Goal: Complete application form

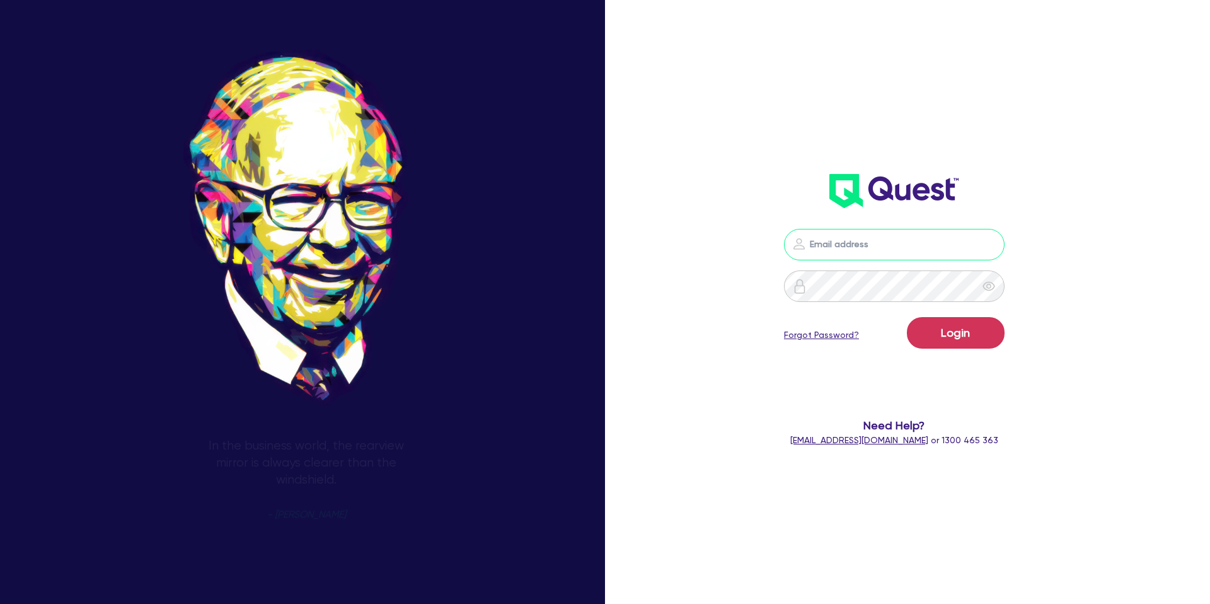
click at [819, 248] on input "email" at bounding box center [894, 245] width 221 height 32
type input "[PERSON_NAME][EMAIL_ADDRESS][DOMAIN_NAME]"
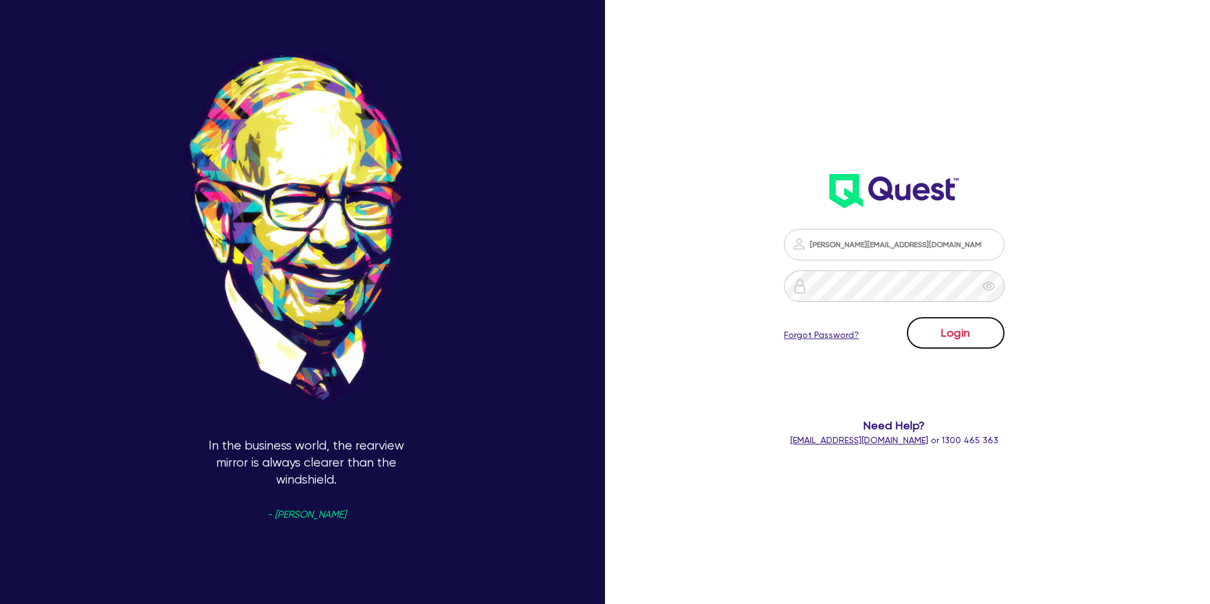
click at [951, 325] on button "Login" at bounding box center [956, 333] width 98 height 32
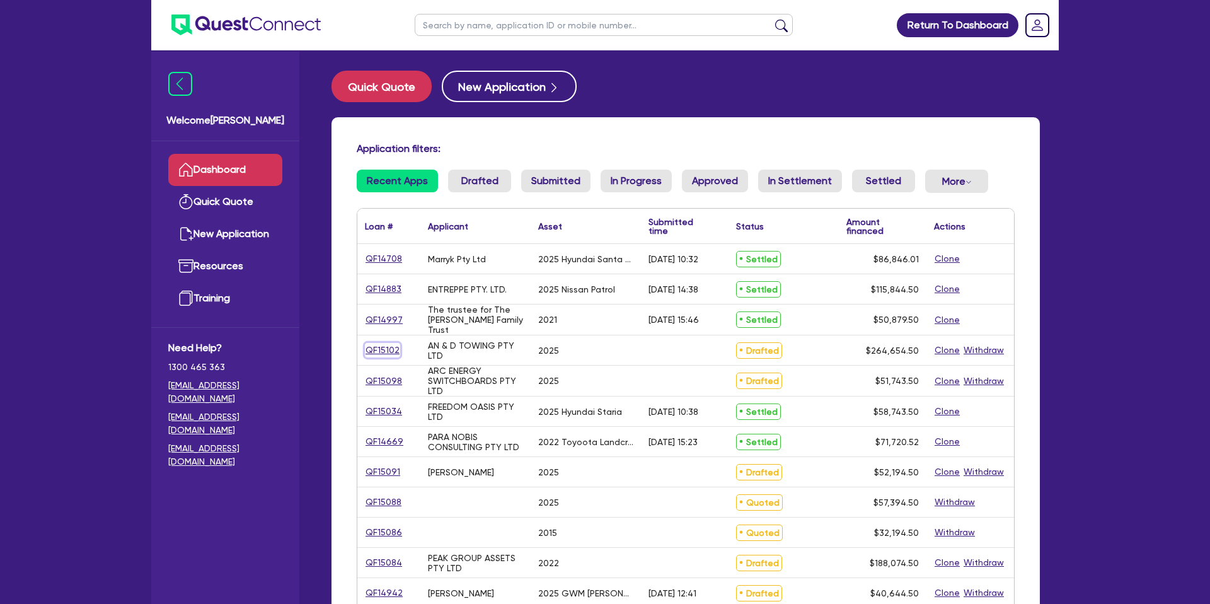
click at [387, 349] on link "QF15102" at bounding box center [382, 350] width 35 height 14
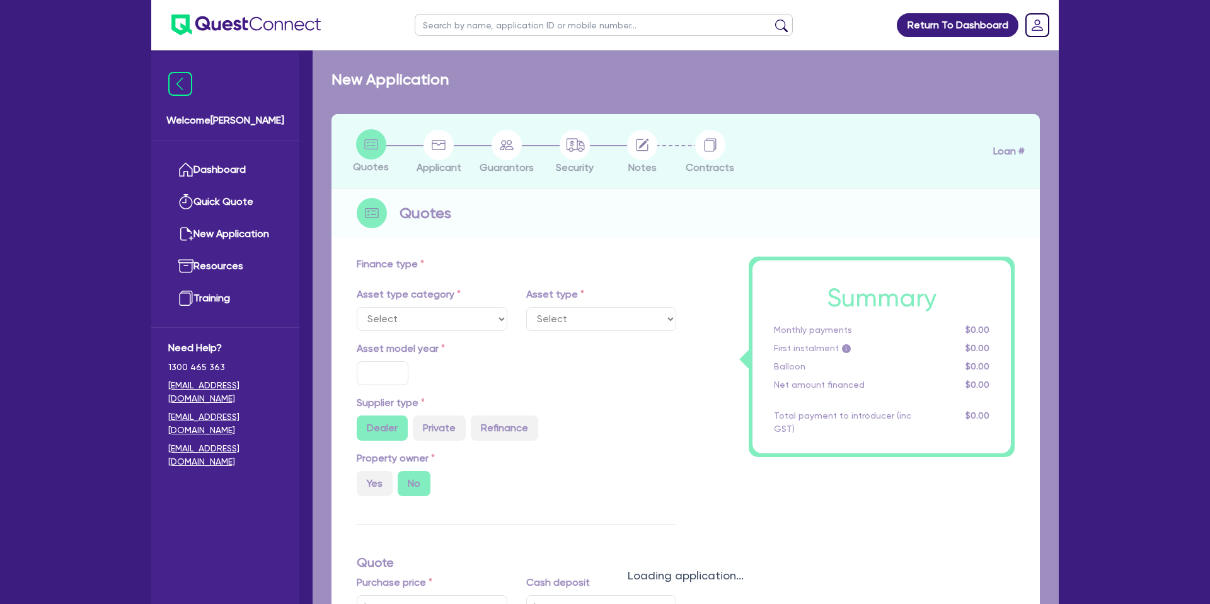
select select "CARS_AND_LIGHT_TRUCKS"
type input "2025"
type input "264,000"
type input "30"
type input "79,200"
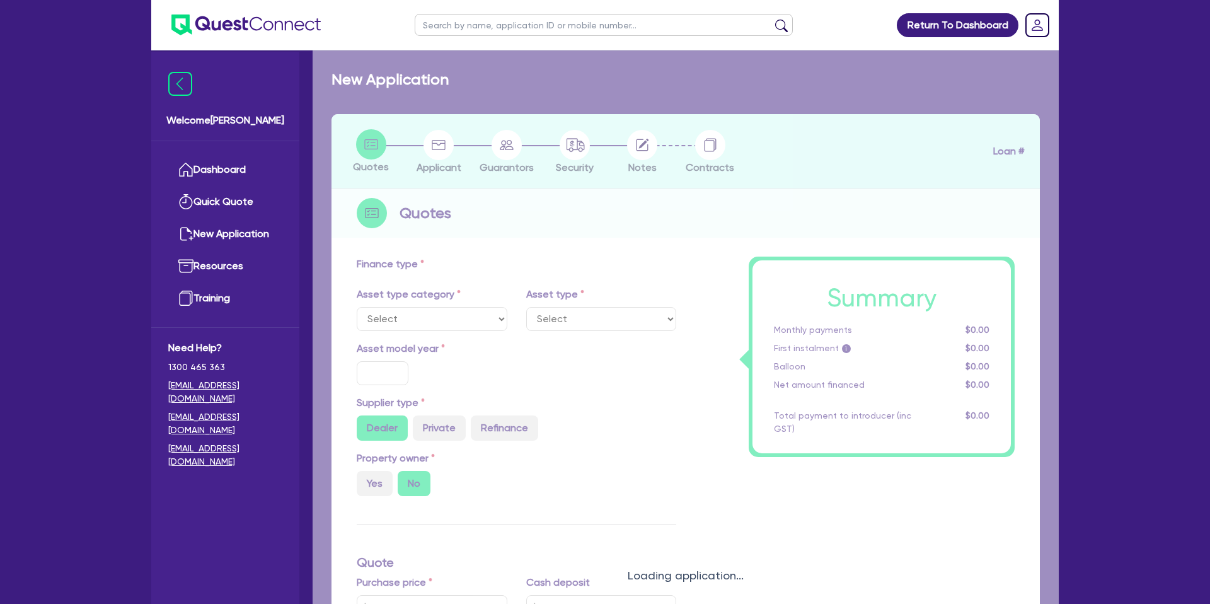
type input "18.95"
type input "2,200"
select select "PASSENGER_VEHICLES"
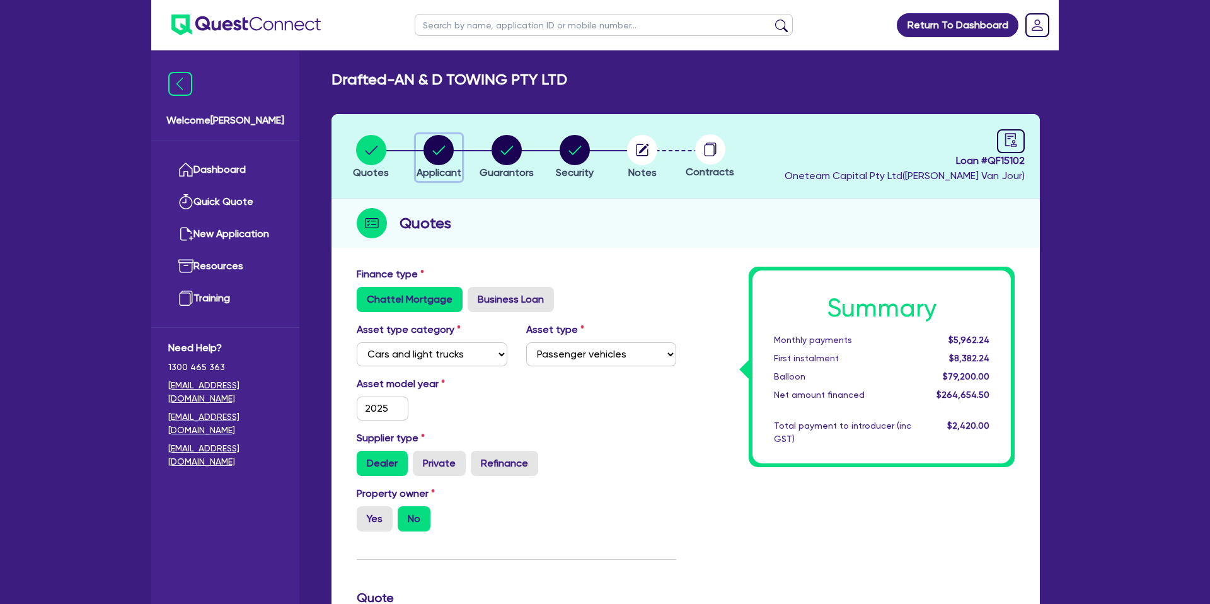
click at [437, 146] on circle "button" at bounding box center [438, 150] width 30 height 30
select select "COMPANY"
select select "ACCOMODATION_FOOD"
select select "CAFES"
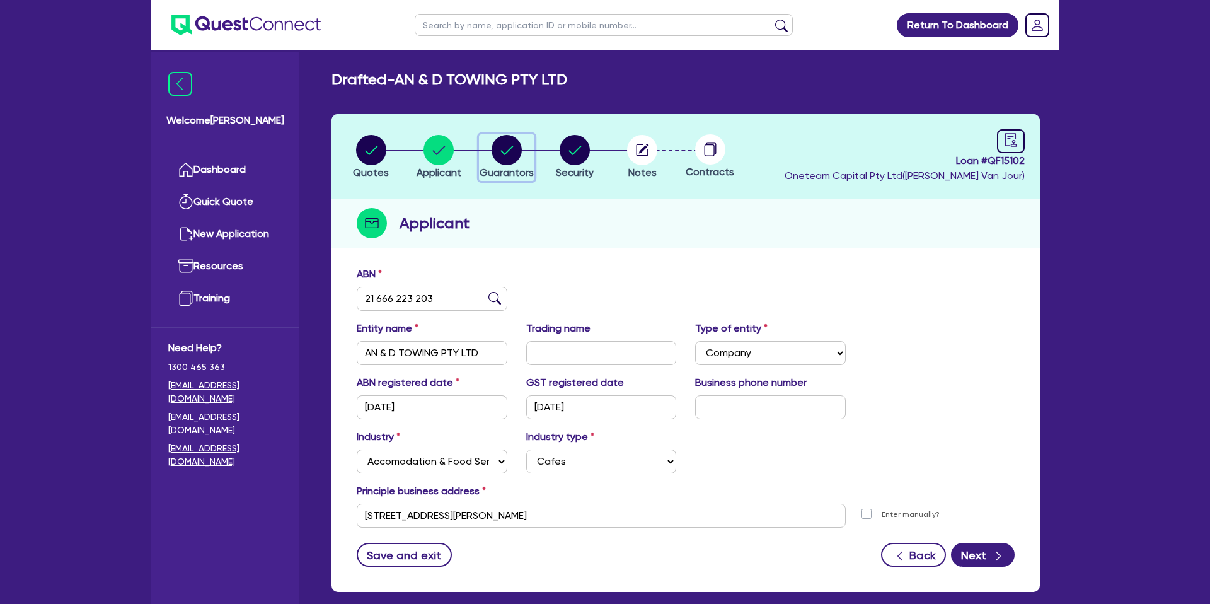
click at [507, 146] on circle "button" at bounding box center [506, 150] width 30 height 30
select select "MR"
select select "VIC"
select select "SINGLE"
select select "CREDIT_CARD"
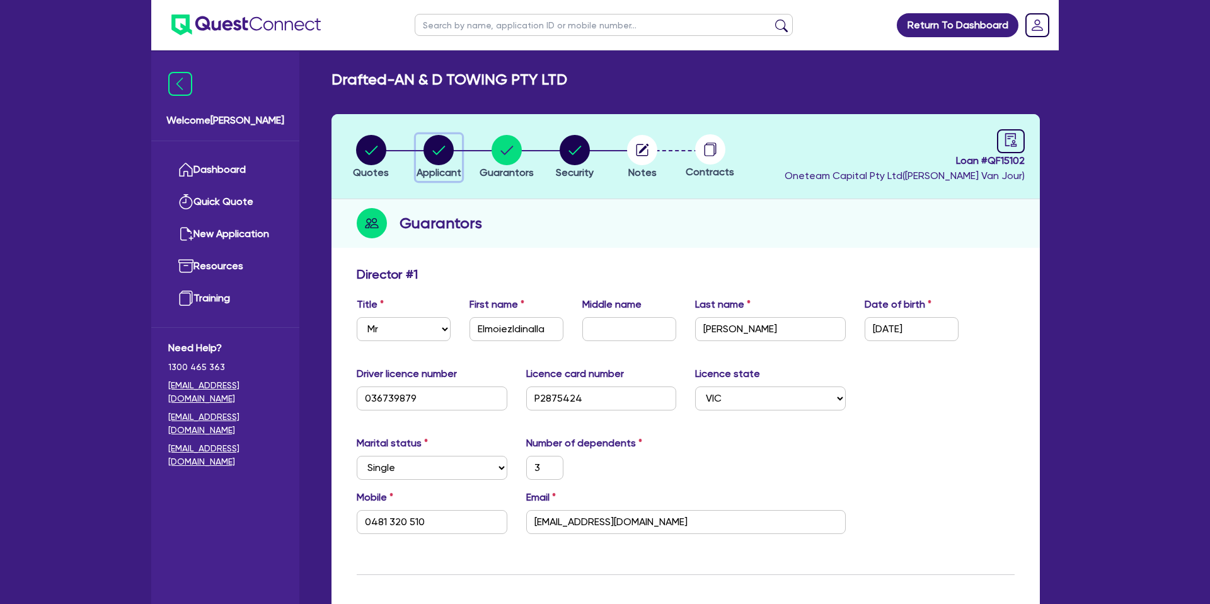
click at [446, 139] on circle "button" at bounding box center [438, 150] width 30 height 30
select select "COMPANY"
select select "ACCOMODATION_FOOD"
select select "CAFES"
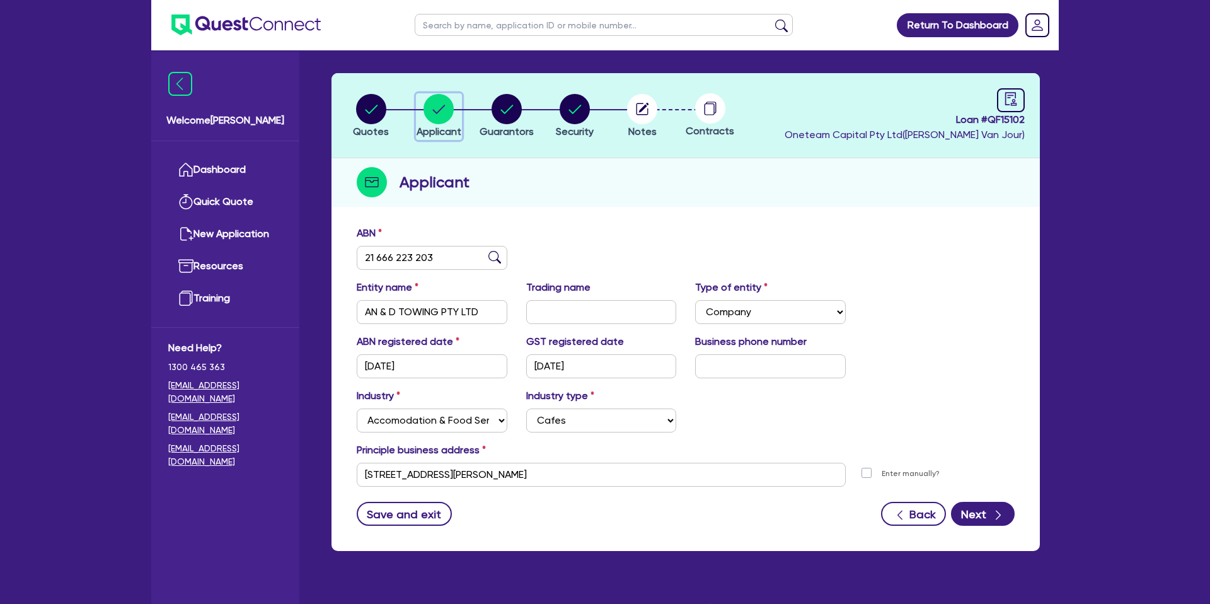
scroll to position [65, 0]
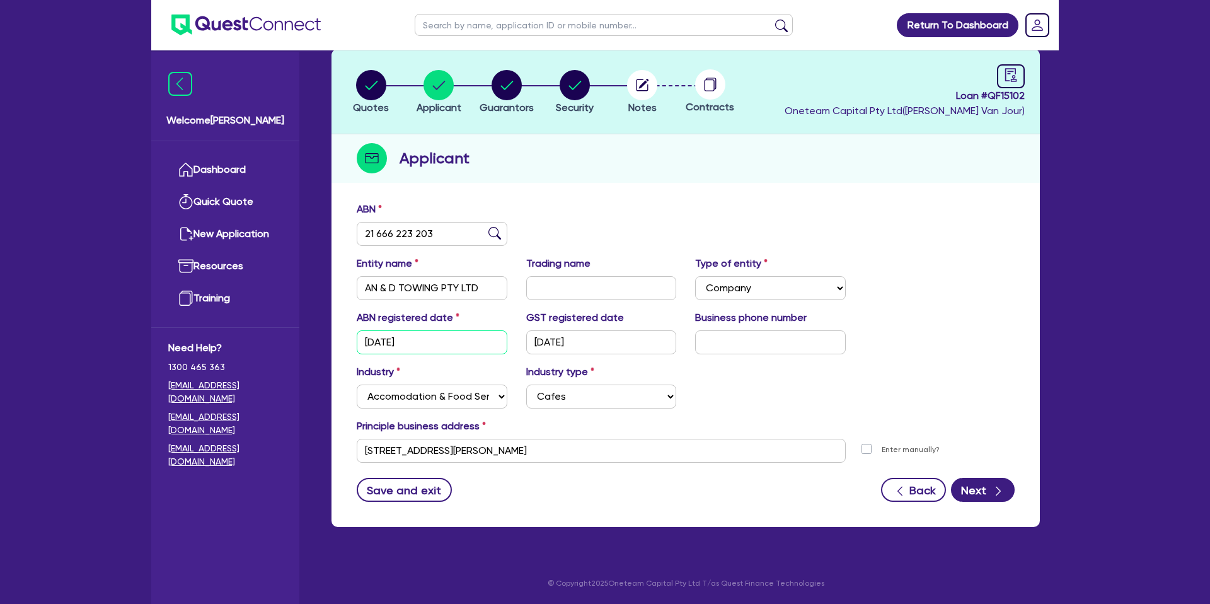
drag, startPoint x: 364, startPoint y: 343, endPoint x: 428, endPoint y: 343, distance: 64.3
click at [428, 343] on input "[DATE]" at bounding box center [432, 342] width 151 height 24
drag, startPoint x: 564, startPoint y: 345, endPoint x: 619, endPoint y: 342, distance: 54.9
click at [619, 342] on input "[DATE]" at bounding box center [601, 342] width 151 height 24
click at [504, 81] on circle "button" at bounding box center [506, 85] width 30 height 30
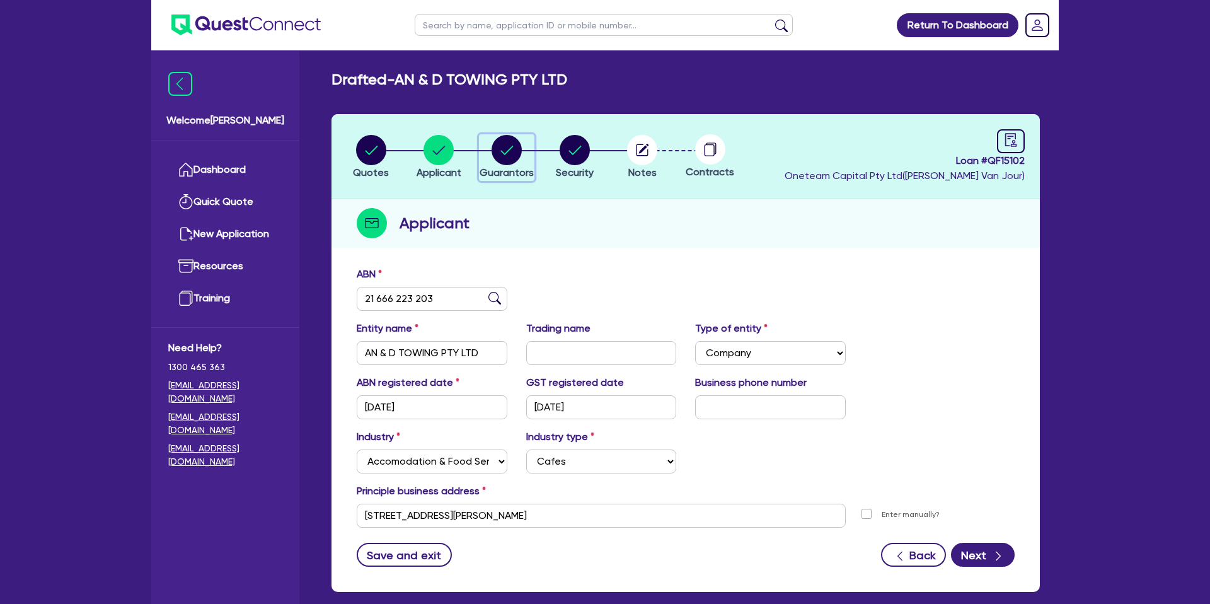
select select "MR"
select select "VIC"
select select "SINGLE"
select select "CREDIT_CARD"
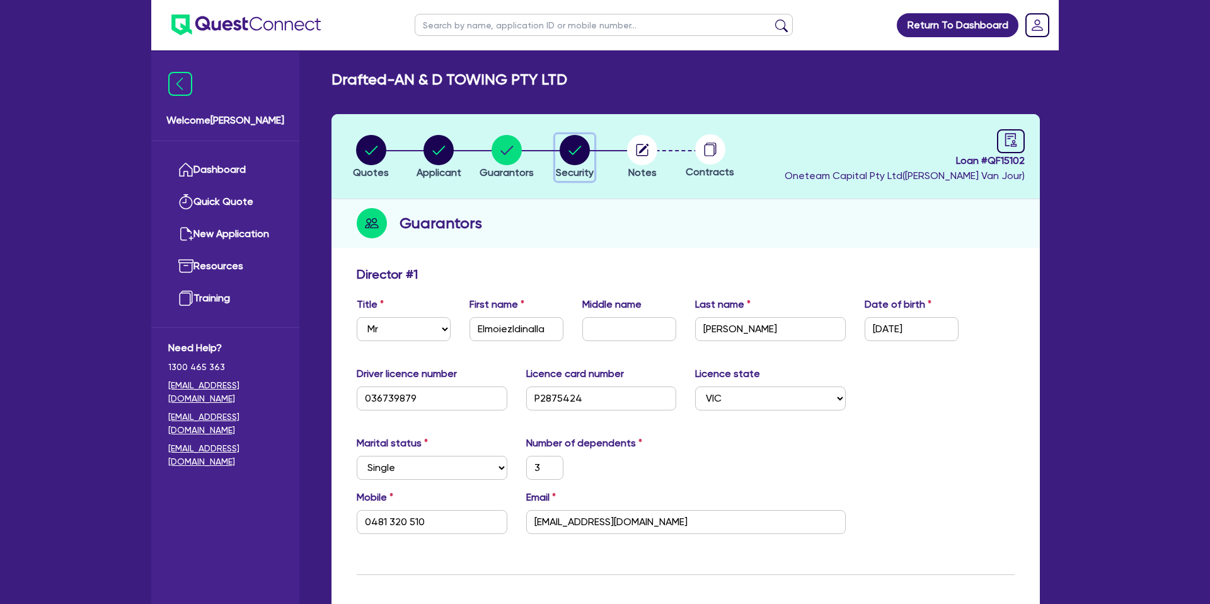
click at [582, 148] on circle "button" at bounding box center [575, 150] width 30 height 30
select select "CARS_AND_LIGHT_TRUCKS"
select select "PASSENGER_VEHICLES"
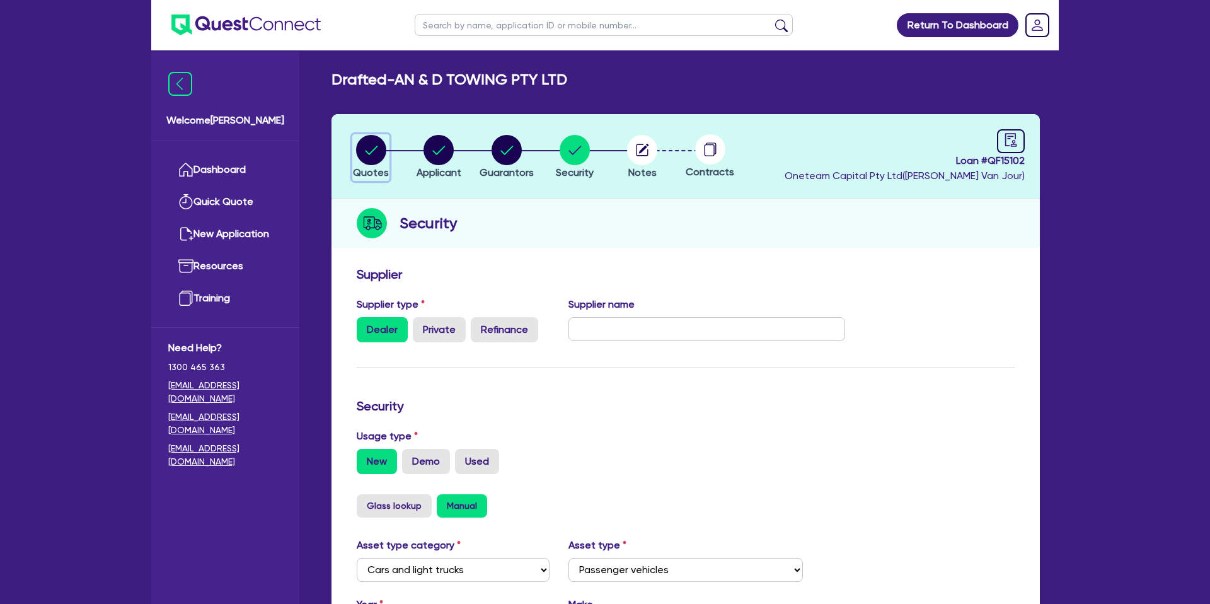
click at [366, 142] on circle "button" at bounding box center [371, 150] width 30 height 30
select select "CARS_AND_LIGHT_TRUCKS"
select select "PASSENGER_VEHICLES"
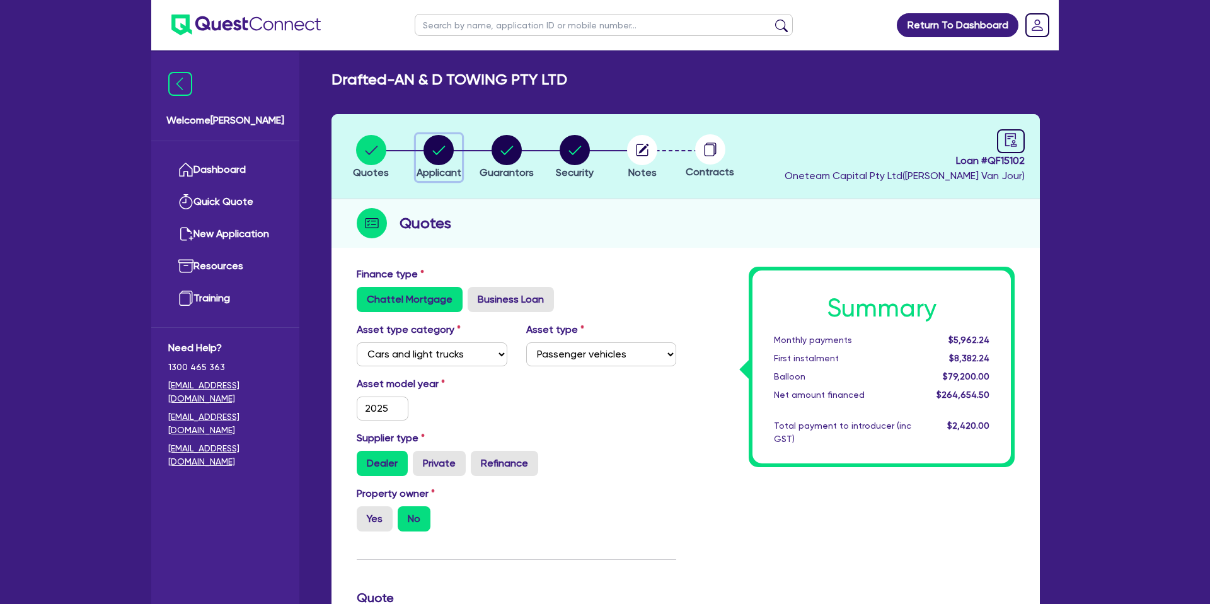
drag, startPoint x: 422, startPoint y: 138, endPoint x: 432, endPoint y: 144, distance: 12.1
click at [422, 138] on div "button" at bounding box center [438, 150] width 45 height 30
select select "COMPANY"
select select "ACCOMODATION_FOOD"
select select "CAFES"
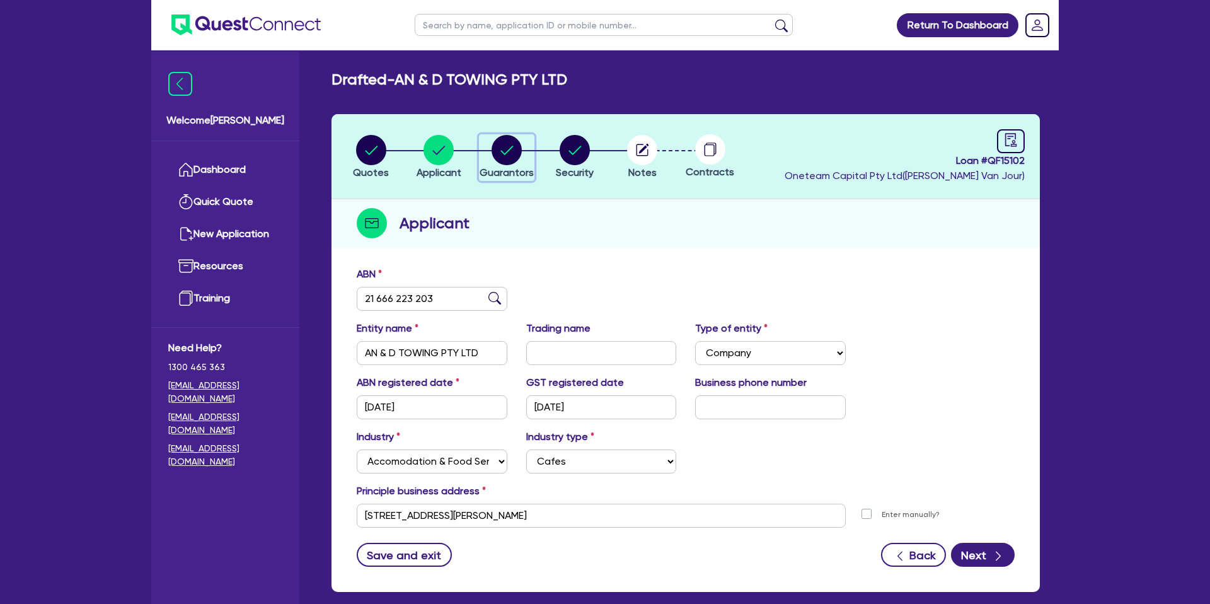
click at [512, 146] on icon "button" at bounding box center [506, 150] width 13 height 9
select select "MR"
select select "VIC"
select select "SINGLE"
select select "CREDIT_CARD"
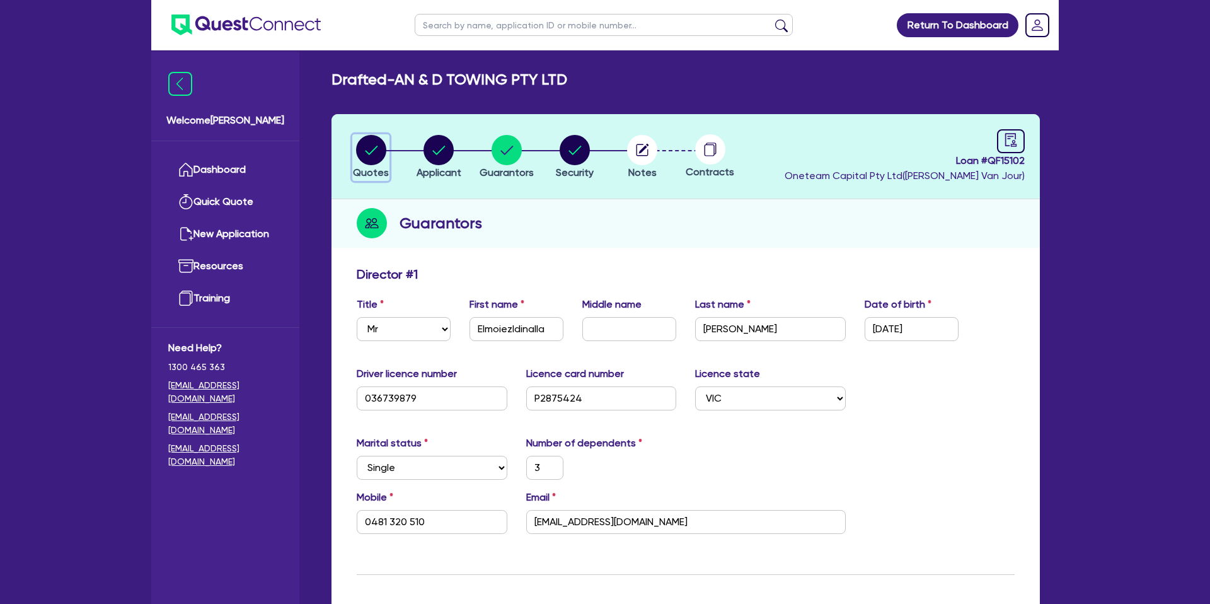
click at [375, 146] on circle "button" at bounding box center [371, 150] width 30 height 30
select select "CARS_AND_LIGHT_TRUCKS"
select select "PASSENGER_VEHICLES"
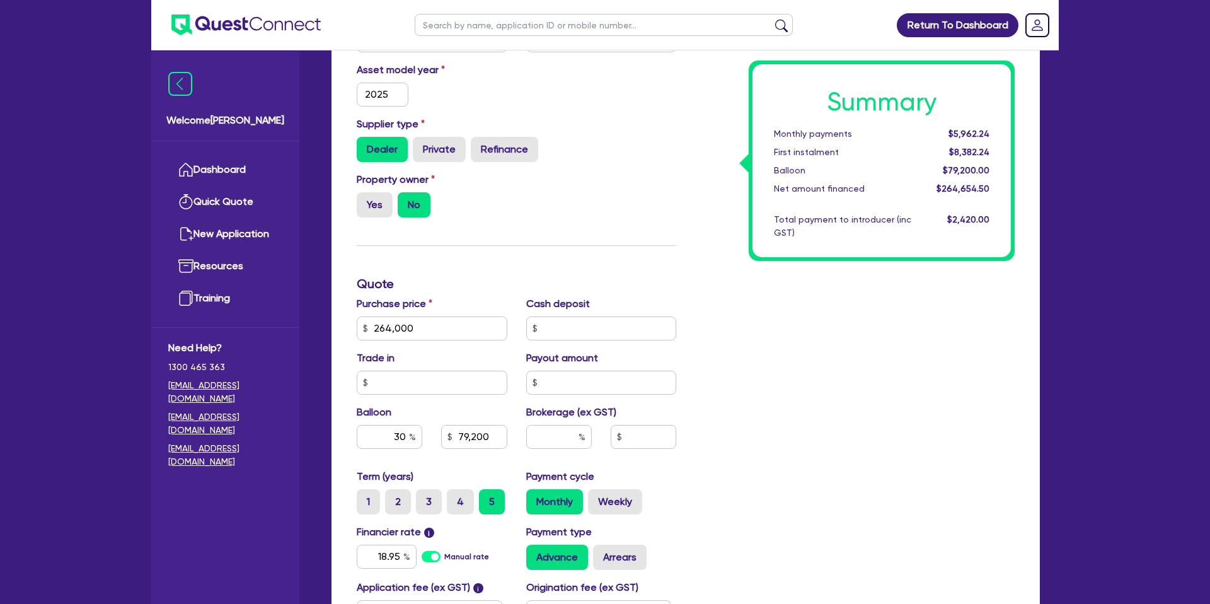
scroll to position [319, 0]
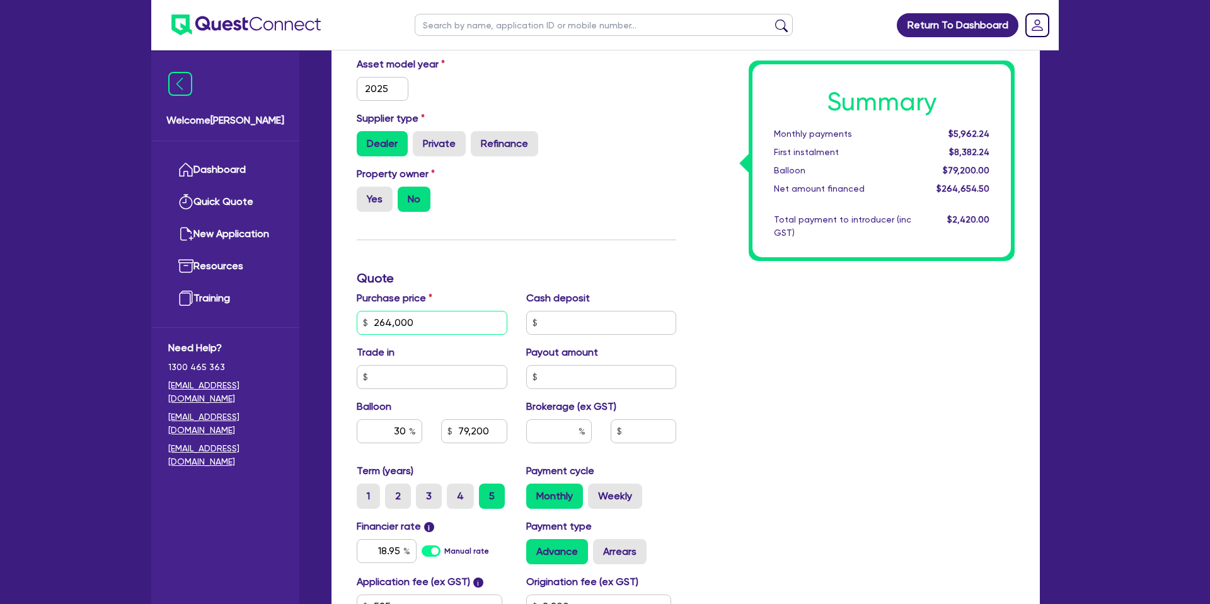
click at [430, 326] on input "264,000" at bounding box center [432, 323] width 151 height 24
type input "264,000"
type input "79,200"
type input "2,200"
click at [1002, 359] on div "Summary Monthly payments $5,962.24 First instalment $8,382.24 Balloon $79,200.0…" at bounding box center [855, 315] width 338 height 737
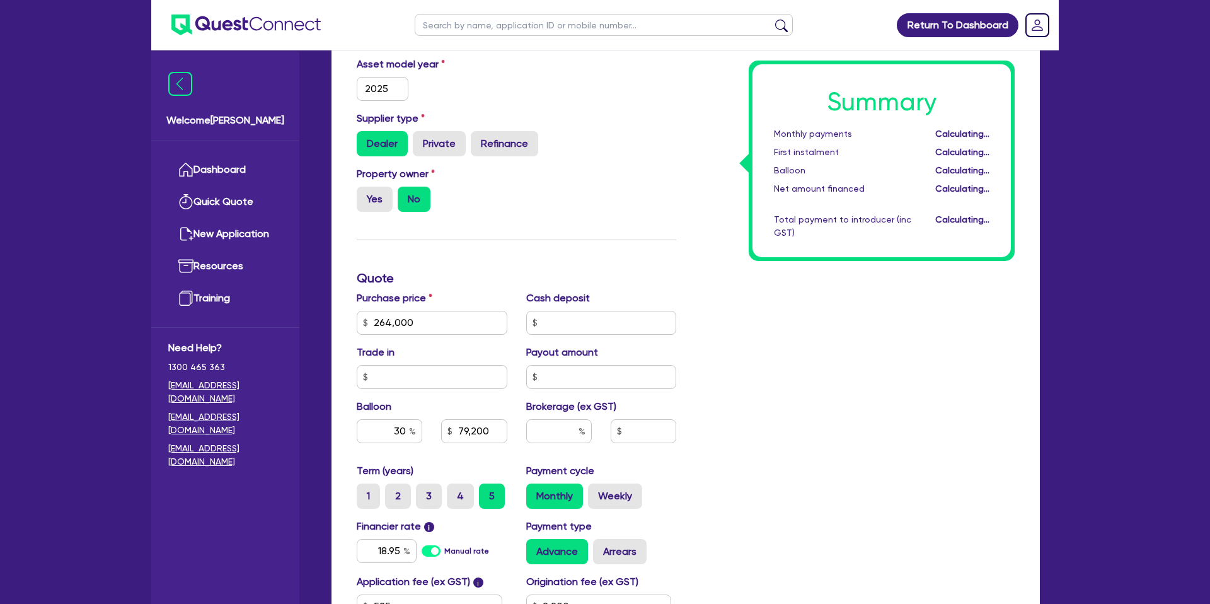
type input "264,000"
type input "79,200"
type input "2,200"
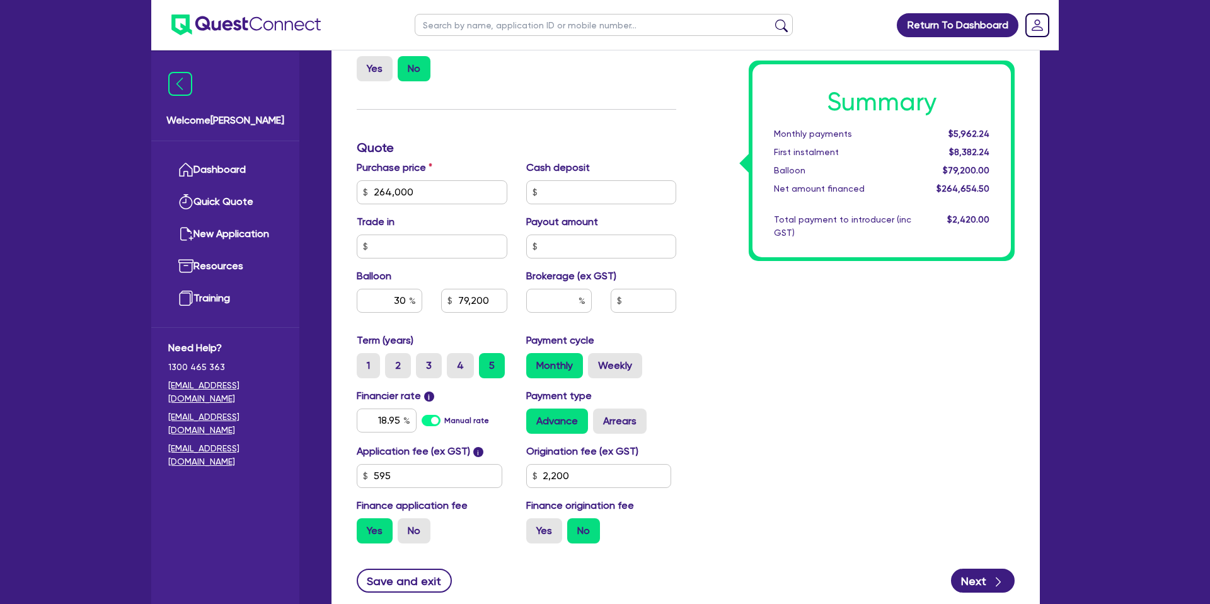
scroll to position [451, 0]
click at [433, 195] on input "264,000" at bounding box center [432, 192] width 151 height 24
type input "265,000"
type input "79,200"
type input "2,200"
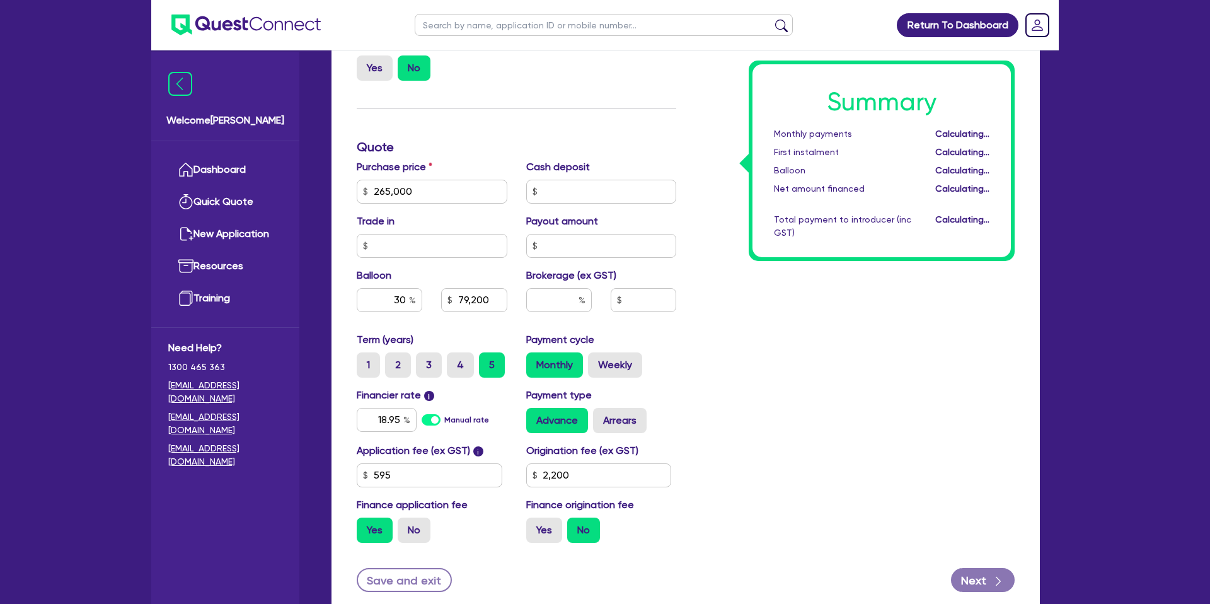
drag, startPoint x: 965, startPoint y: 387, endPoint x: 779, endPoint y: 352, distance: 189.2
click at [965, 387] on div "Summary Monthly payments Calculating... First instalment Calculating... Balloon…" at bounding box center [855, 184] width 338 height 737
type input "79,500"
type input "2,200"
click at [403, 300] on input "30" at bounding box center [390, 300] width 66 height 24
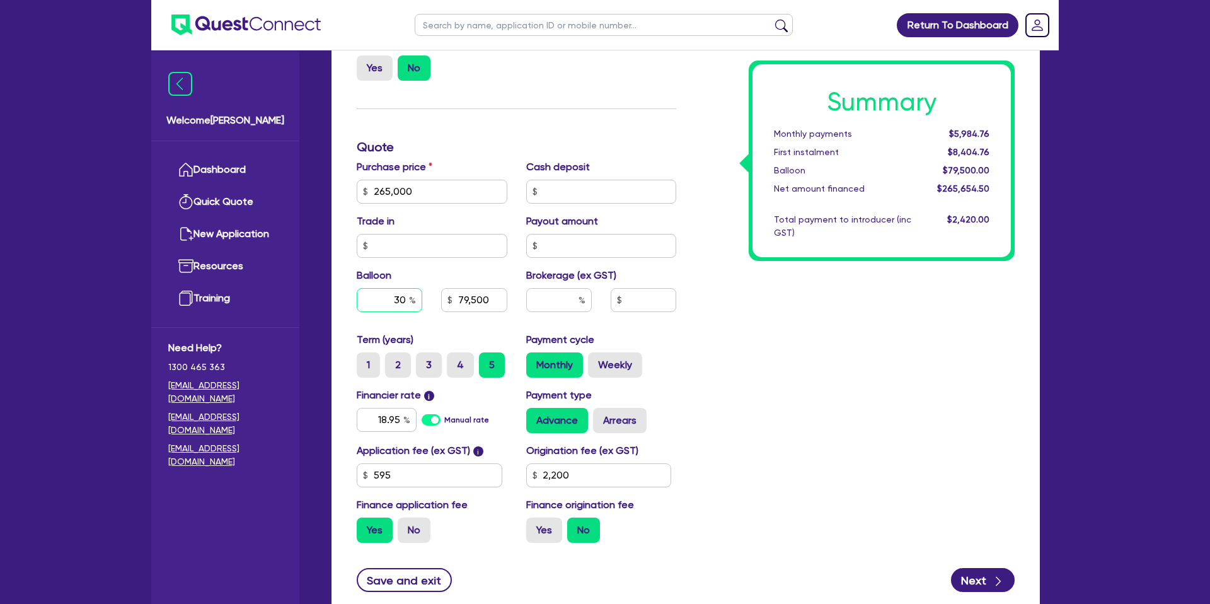
type input "3"
type input "0.00"
type input "79,500"
type input "2,200"
click at [882, 382] on div "Summary Monthly payments Calculating... First instalment Calculating... Balloon…" at bounding box center [855, 184] width 338 height 737
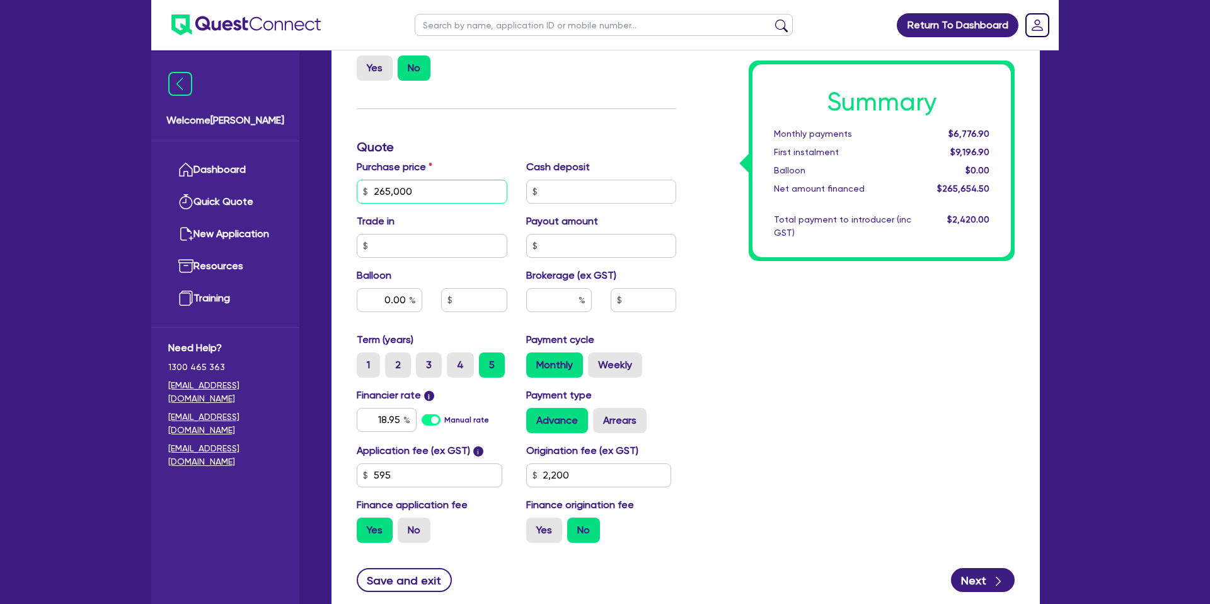
drag, startPoint x: 415, startPoint y: 195, endPoint x: 311, endPoint y: 194, distance: 104.6
click at [308, 194] on div "Welcome [PERSON_NAME] Quick Quote New Application Ref Company Ref Salesperson R…" at bounding box center [604, 121] width 907 height 1144
type input "2,200"
click at [1060, 357] on div "Return To Dashboard Edit Profile Logout Welcome [PERSON_NAME] Quick Quote New A…" at bounding box center [605, 121] width 926 height 1144
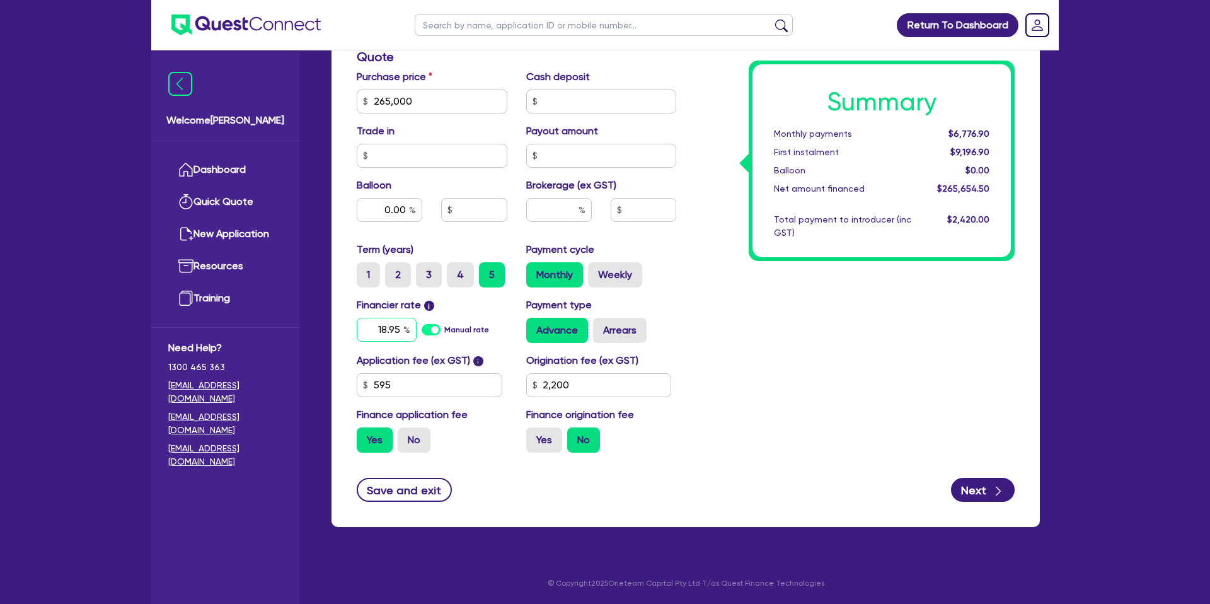
click at [401, 331] on input "18.95" at bounding box center [387, 330] width 60 height 24
type input "1"
type input "7"
type input "8"
type input "7.99"
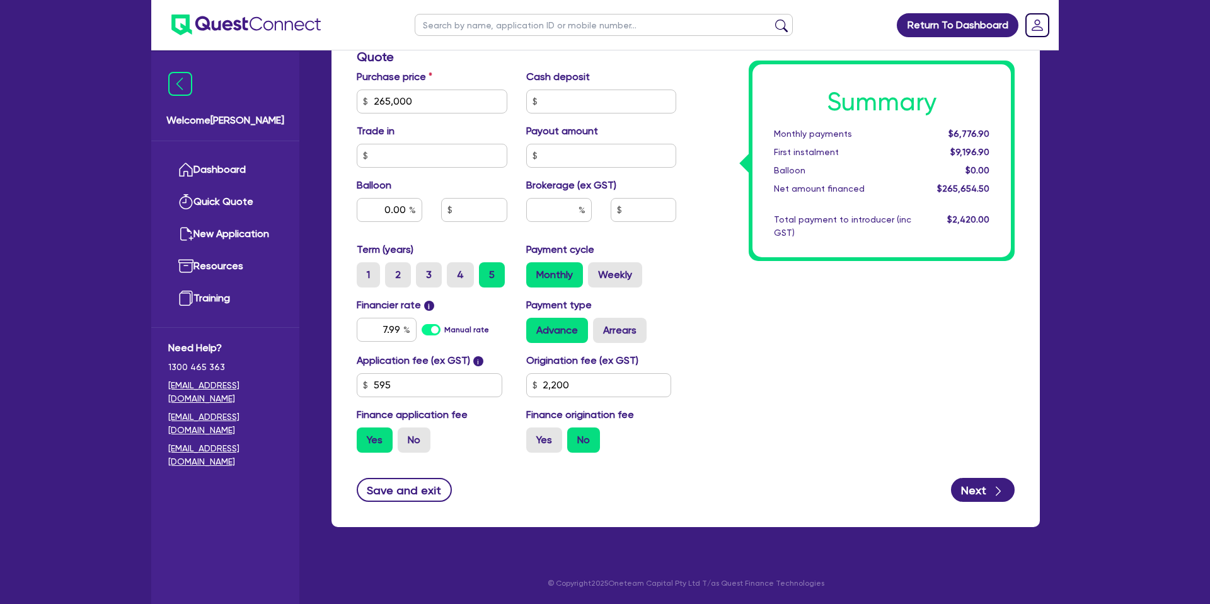
type input "2,200"
drag, startPoint x: 890, startPoint y: 385, endPoint x: 861, endPoint y: 369, distance: 33.0
click at [889, 384] on div "Summary Monthly payments $6,776.90 First instalment $9,196.90 Balloon $0.00 Net…" at bounding box center [855, 94] width 338 height 737
click at [574, 212] on input "text" at bounding box center [559, 210] width 66 height 24
type input "8"
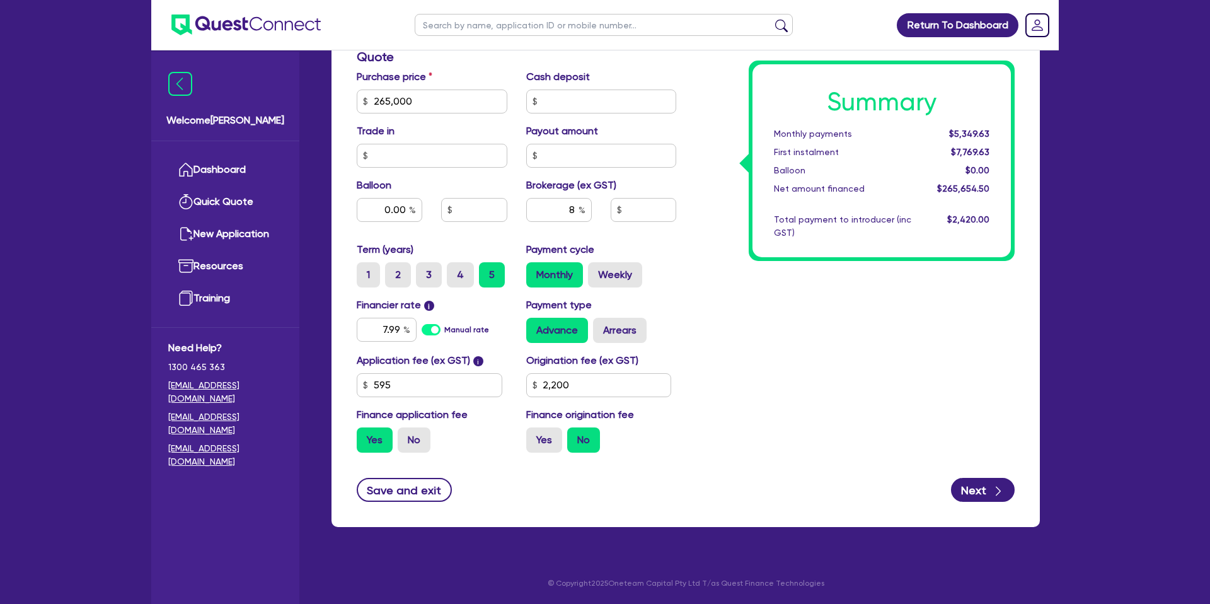
type input "2,200"
type input "21,252.36"
type input "2,200"
click at [752, 267] on div "Summary Monthly payments $5,349.63 First instalment $7,769.63 Balloon $0.00 Net…" at bounding box center [855, 94] width 338 height 737
click at [556, 439] on label "Yes" at bounding box center [544, 439] width 36 height 25
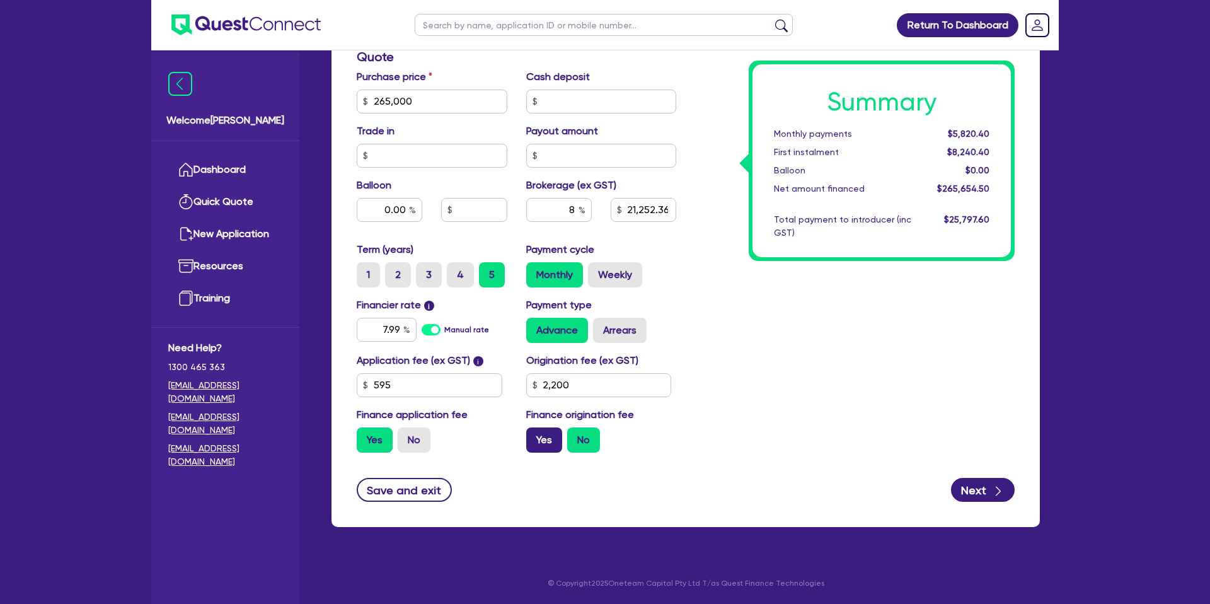
click at [534, 435] on input "Yes" at bounding box center [530, 431] width 8 height 8
radio input "true"
type input "21,252.36"
type input "2,200"
type input "21,445.96"
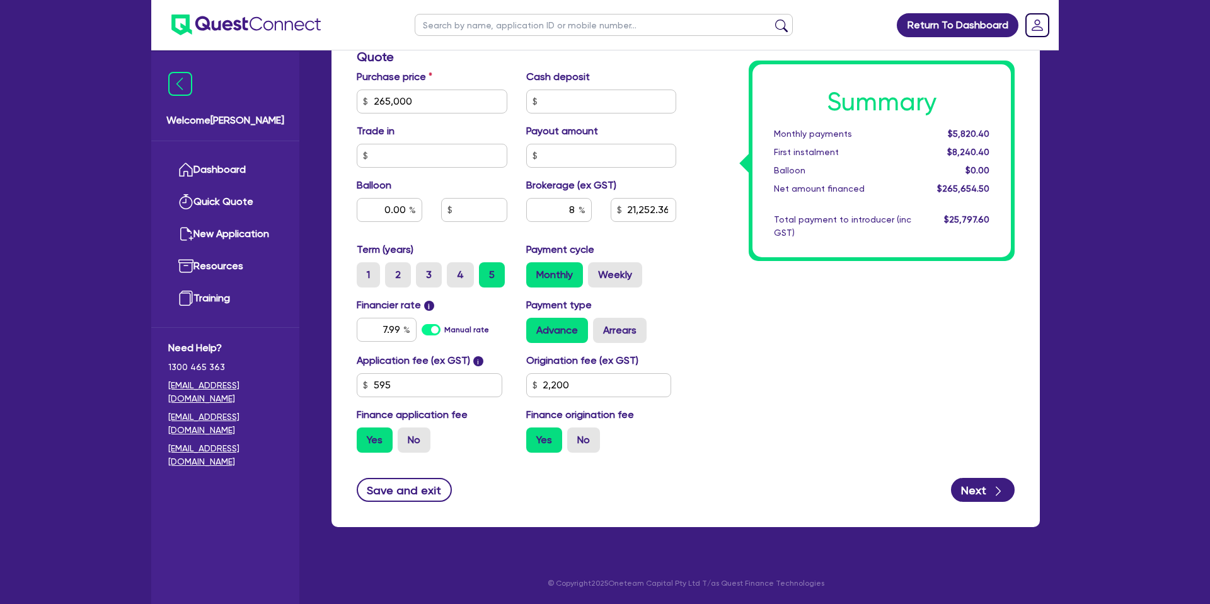
type input "2,200"
click at [580, 437] on label "No" at bounding box center [583, 439] width 33 height 25
click at [575, 435] on input "No" at bounding box center [571, 431] width 8 height 8
radio input "true"
type input "21,445.96"
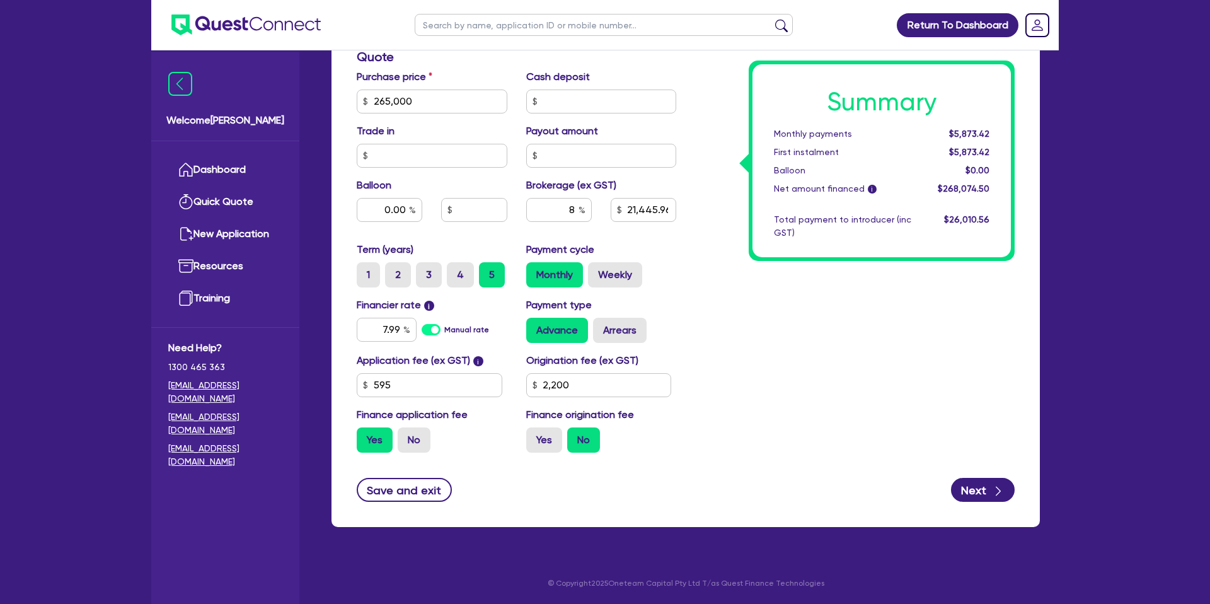
type input "2,200"
type input "21,252.36"
type input "2,200"
click at [644, 425] on div "Finance origination fee Yes No" at bounding box center [601, 429] width 169 height 45
drag, startPoint x: 580, startPoint y: 382, endPoint x: 542, endPoint y: 384, distance: 38.5
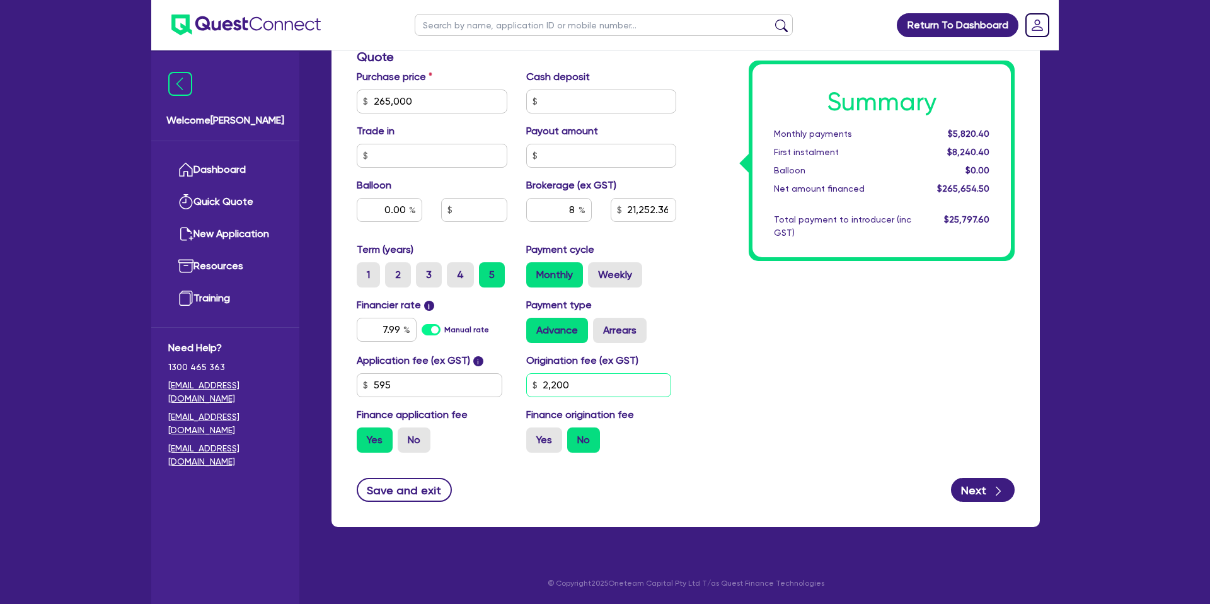
click at [542, 386] on input "2,200" at bounding box center [599, 385] width 146 height 24
type input "900"
type input "21,252.36"
click at [534, 435] on label "Yes" at bounding box center [544, 439] width 36 height 25
click at [534, 435] on input "Yes" at bounding box center [530, 431] width 8 height 8
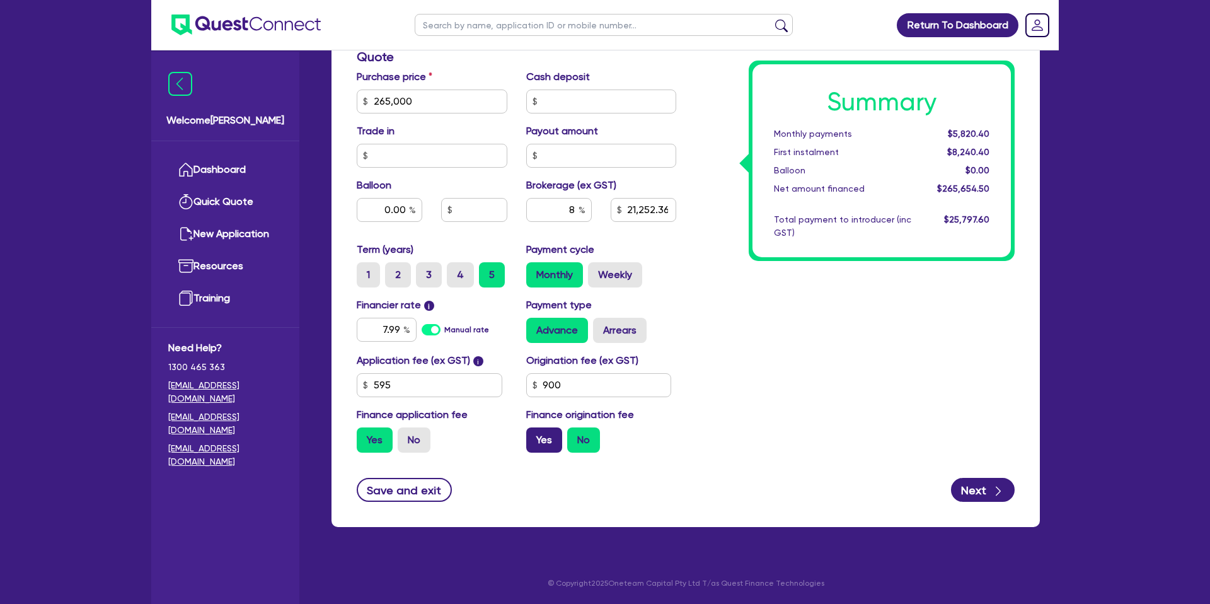
radio input "true"
type input "21,331.56"
click at [841, 293] on div "Summary Monthly payments $5,842.09 First instalment $5,842.09 Balloon $0.00 Net…" at bounding box center [855, 94] width 338 height 737
click at [623, 279] on label "Weekly" at bounding box center [615, 274] width 54 height 25
click at [596, 270] on input "Weekly" at bounding box center [592, 266] width 8 height 8
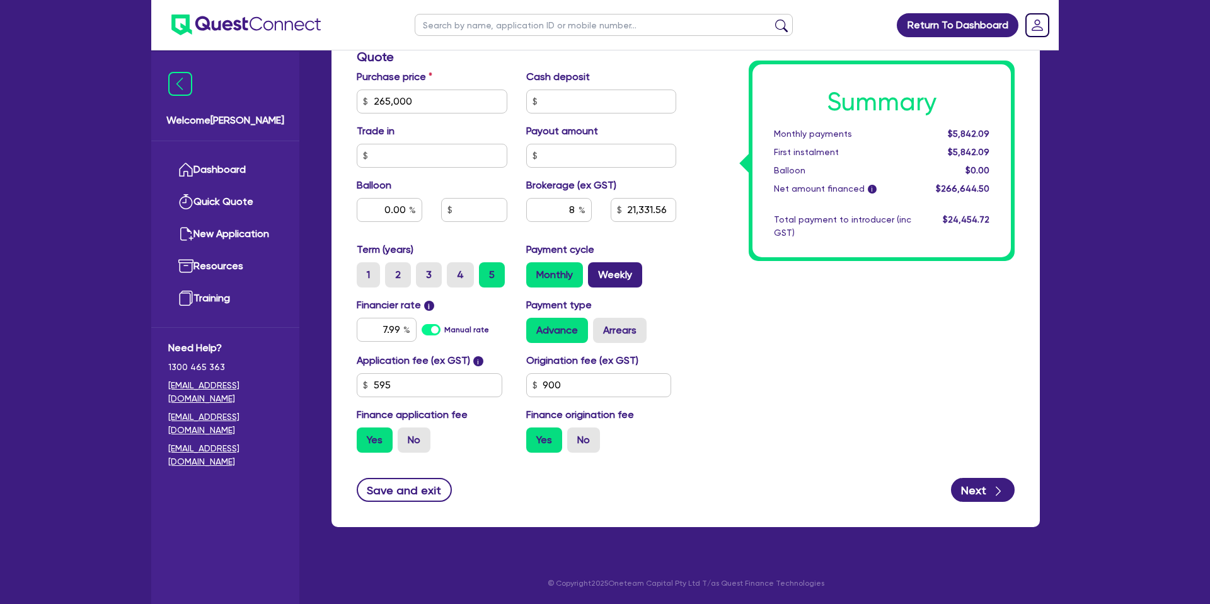
radio input "true"
type input "21,331.56"
click at [604, 331] on label "Arrears" at bounding box center [620, 330] width 54 height 25
click at [601, 326] on input "Arrears" at bounding box center [597, 322] width 8 height 8
radio input "true"
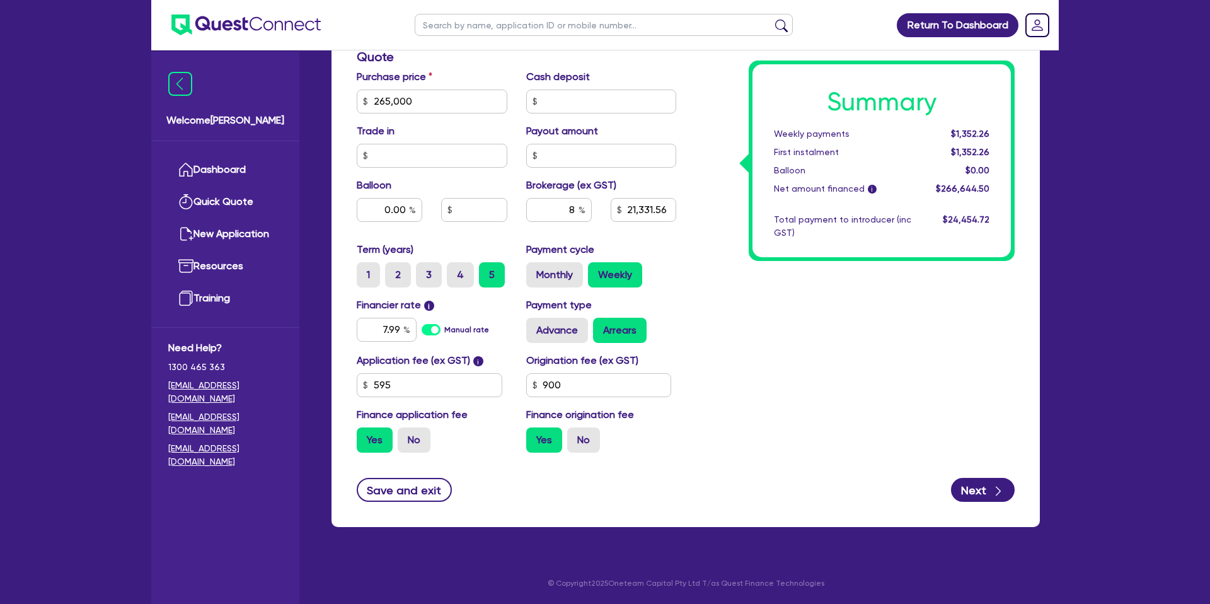
type input "21,331.56"
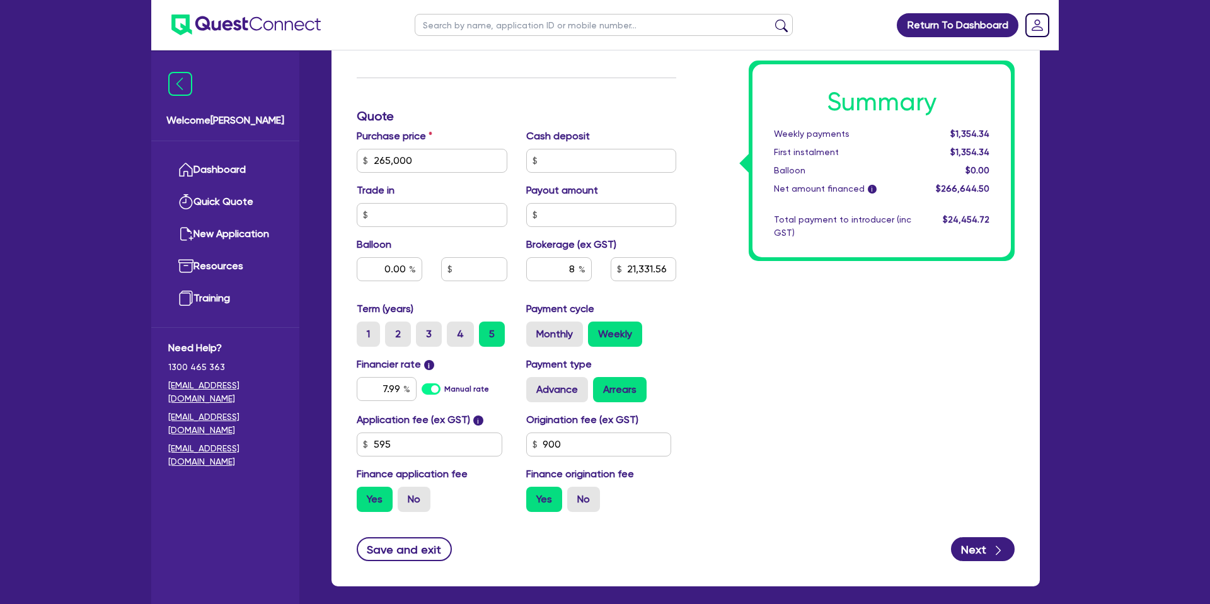
scroll to position [480, 0]
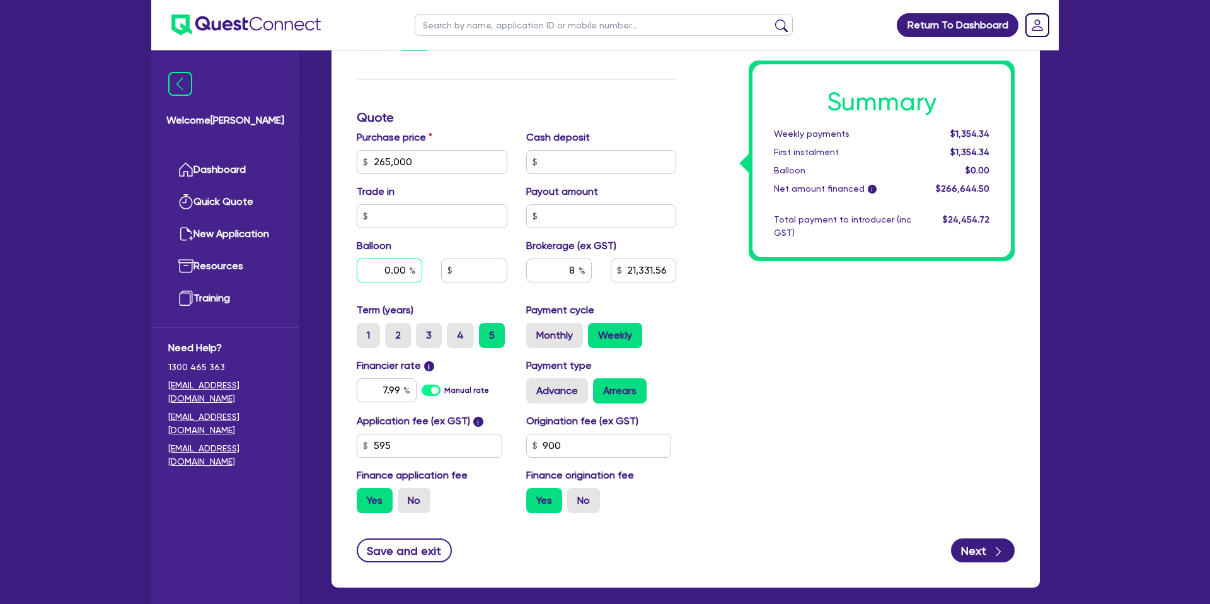
click at [406, 270] on input "0.00" at bounding box center [390, 270] width 66 height 24
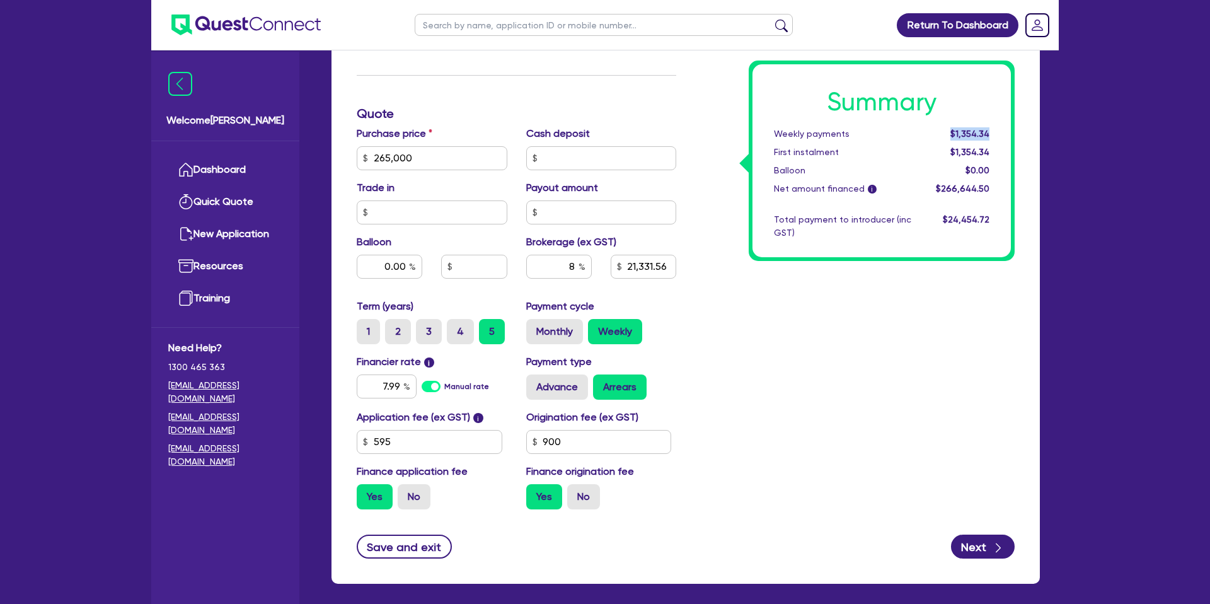
drag, startPoint x: 948, startPoint y: 131, endPoint x: 1002, endPoint y: 132, distance: 54.2
click at [1002, 132] on div "Summary Weekly payments $1,354.34 First instalment $1,354.34 Balloon $0.00 Net …" at bounding box center [881, 160] width 258 height 193
click at [1003, 132] on div "Summary Weekly payments $1,354.34 First instalment $1,354.34 Balloon $0.00 Net …" at bounding box center [881, 160] width 258 height 193
drag, startPoint x: 565, startPoint y: 261, endPoint x: 594, endPoint y: 263, distance: 29.0
click at [594, 263] on div "8" at bounding box center [559, 272] width 84 height 34
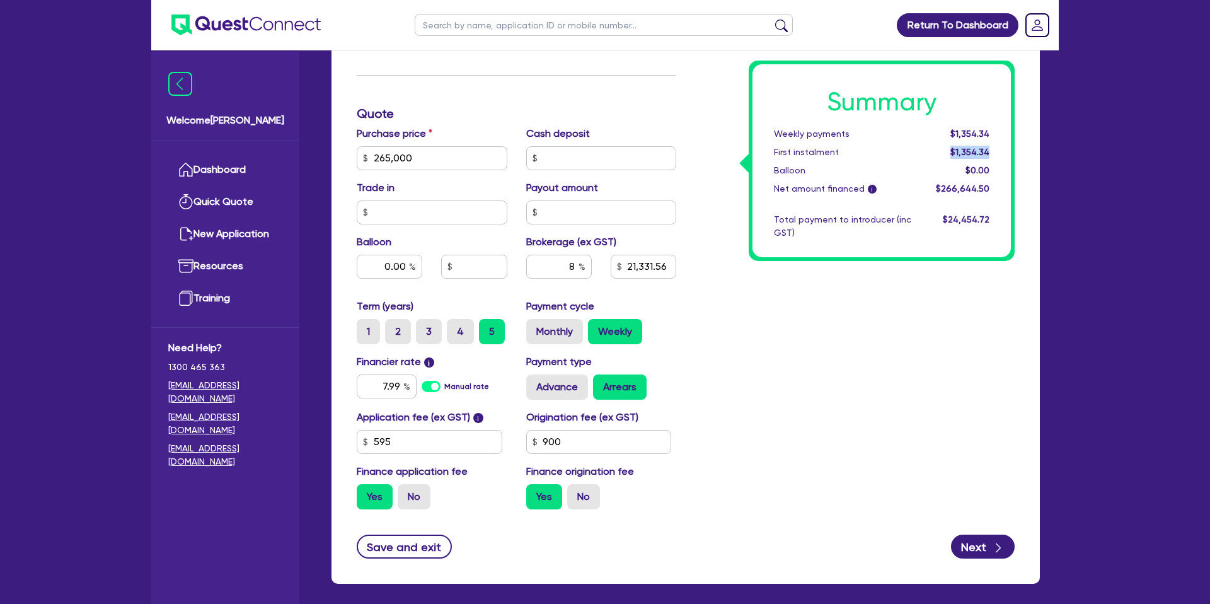
drag, startPoint x: 953, startPoint y: 155, endPoint x: 1002, endPoint y: 154, distance: 49.8
click at [1002, 154] on div "Summary Weekly payments $1,354.34 First instalment $1,354.34 Balloon $0.00 Net …" at bounding box center [881, 160] width 258 height 193
click at [560, 327] on label "Monthly" at bounding box center [554, 331] width 57 height 25
click at [534, 327] on input "Monthly" at bounding box center [530, 323] width 8 height 8
radio input "true"
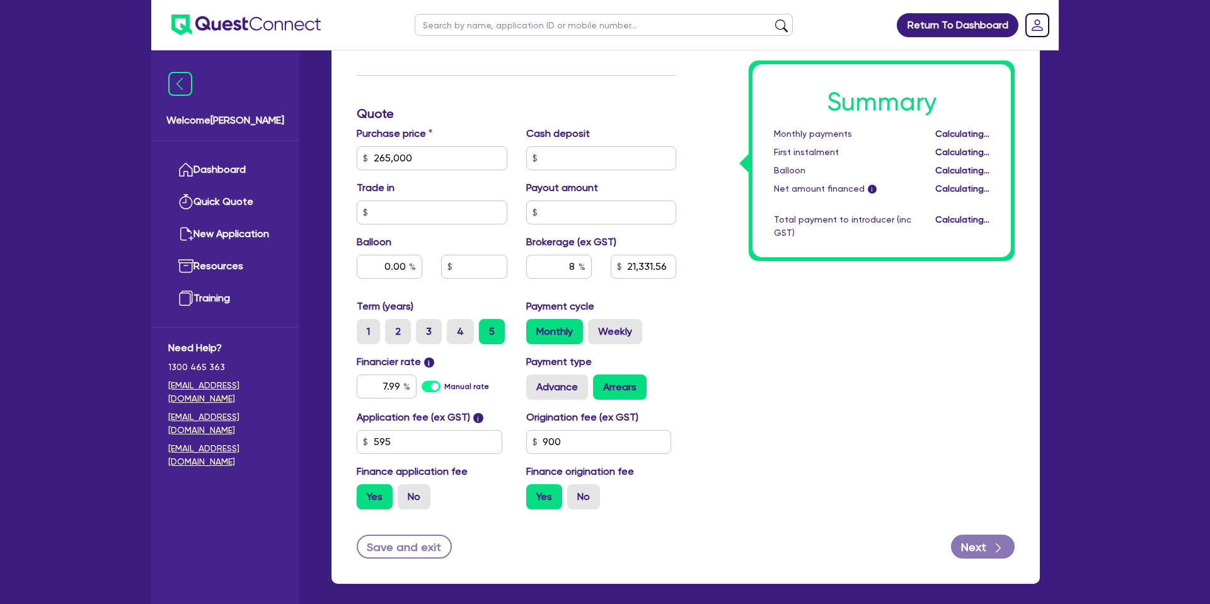
type input "21,331.56"
drag, startPoint x: 952, startPoint y: 152, endPoint x: 998, endPoint y: 154, distance: 46.0
click at [998, 154] on div "$5,880.99" at bounding box center [960, 152] width 78 height 13
click at [406, 263] on input "0.00" at bounding box center [390, 267] width 66 height 24
type input "0"
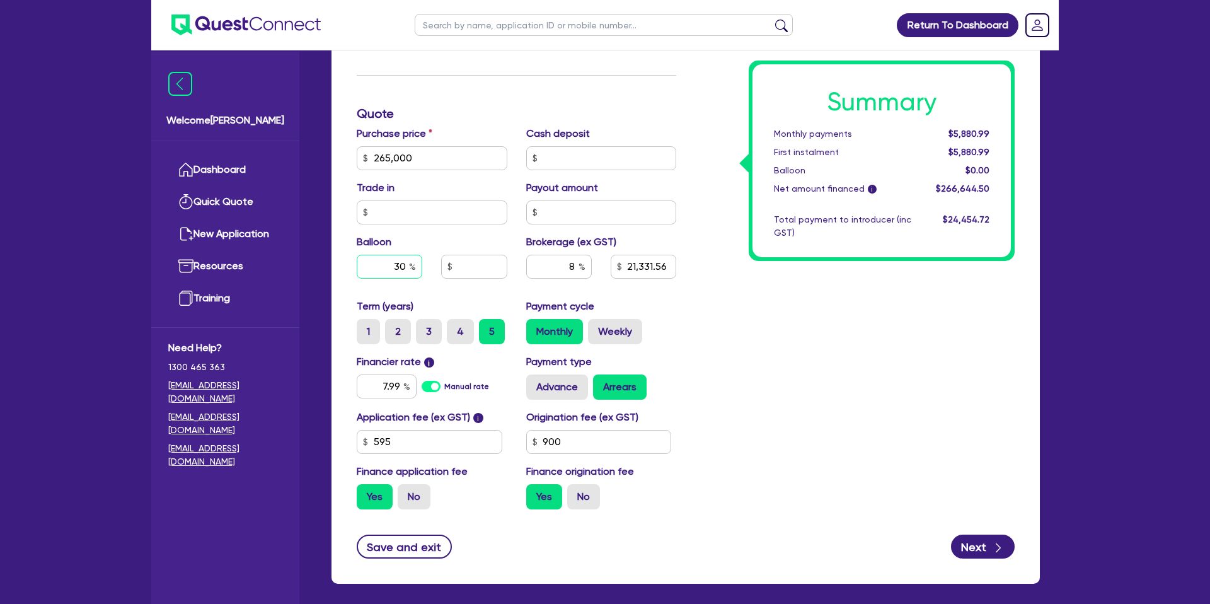
type input "30"
type input "21,331.56"
type input "79,500"
type input "21,331.56"
drag, startPoint x: 1026, startPoint y: 400, endPoint x: 921, endPoint y: 405, distance: 105.9
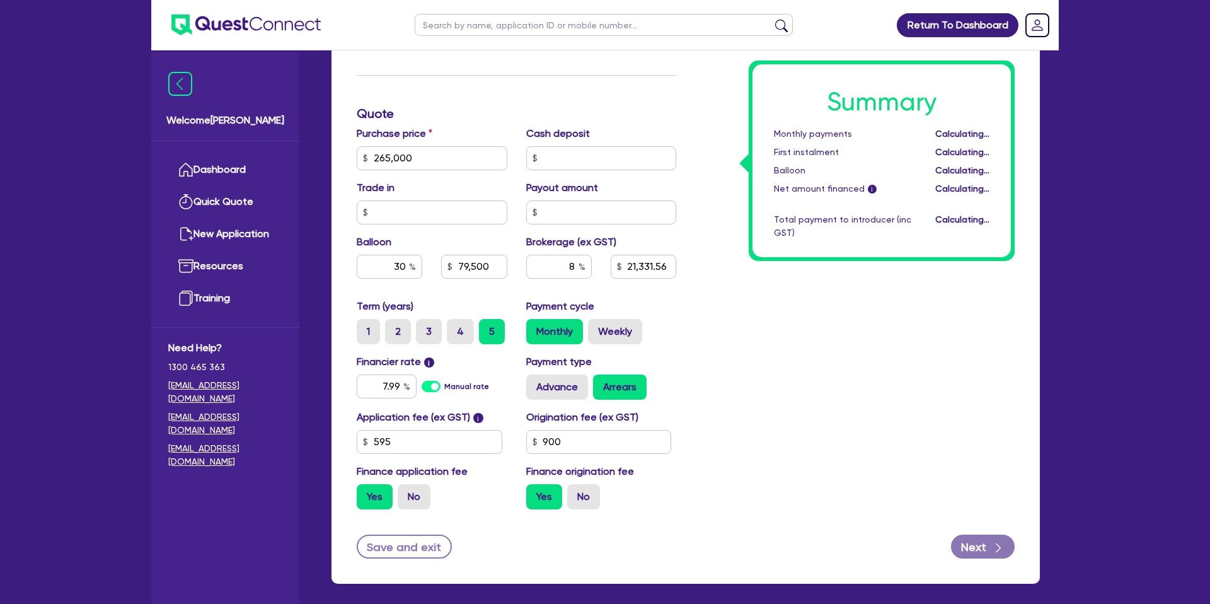
click at [1026, 400] on div "Finance type Chattel Mortgage Business Loan Asset type category Select Cars and…" at bounding box center [685, 179] width 708 height 807
drag, startPoint x: 955, startPoint y: 158, endPoint x: 999, endPoint y: 154, distance: 43.6
click at [999, 154] on div "Summary Monthly payments $4,798.73 First instalment $4,798.73 Balloon $79,500.0…" at bounding box center [881, 160] width 258 height 193
drag, startPoint x: 993, startPoint y: 152, endPoint x: 948, endPoint y: 159, distance: 45.9
click at [992, 154] on div "$4,798.73" at bounding box center [960, 152] width 78 height 13
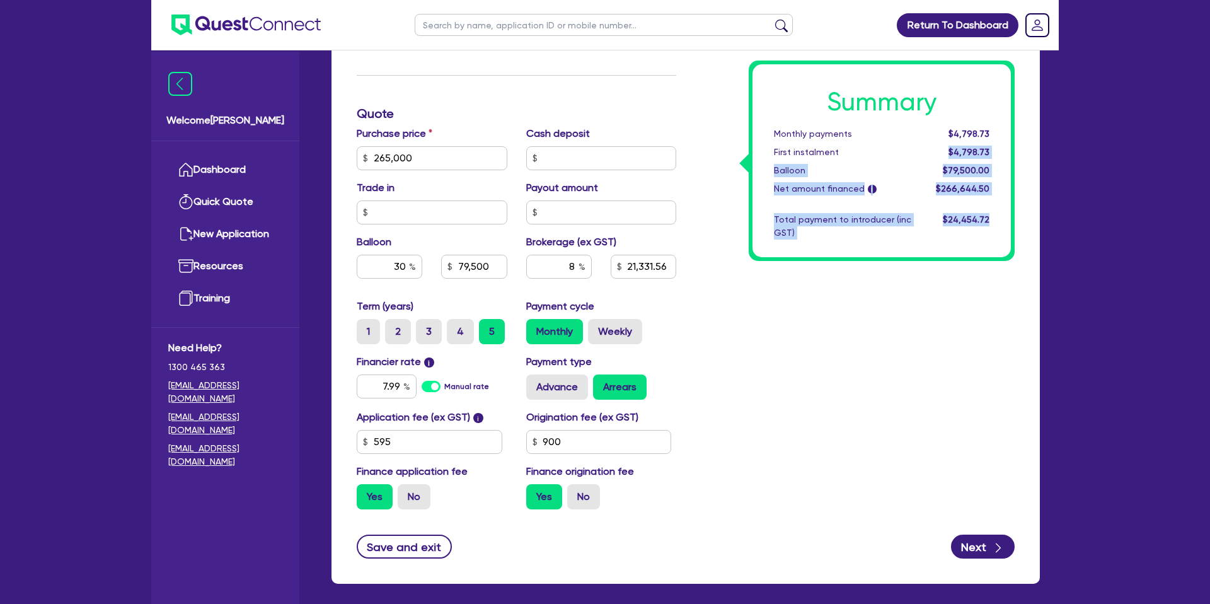
drag, startPoint x: 949, startPoint y: 153, endPoint x: 1025, endPoint y: 154, distance: 76.2
click at [1025, 154] on div "Finance type Chattel Mortgage Business Loan Asset type category Select Cars and…" at bounding box center [685, 179] width 708 height 807
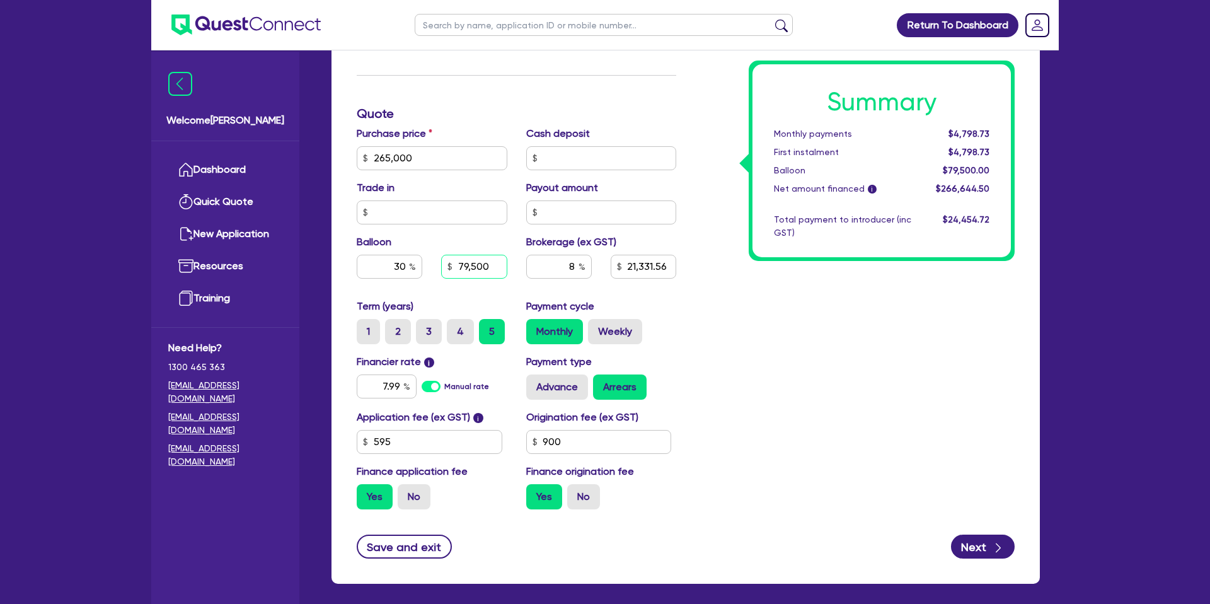
drag, startPoint x: 457, startPoint y: 266, endPoint x: 500, endPoint y: 267, distance: 43.5
click at [500, 267] on input "79,500" at bounding box center [474, 267] width 66 height 24
type input "79,500"
type input "21,331.56"
click at [398, 265] on input "30" at bounding box center [390, 267] width 66 height 24
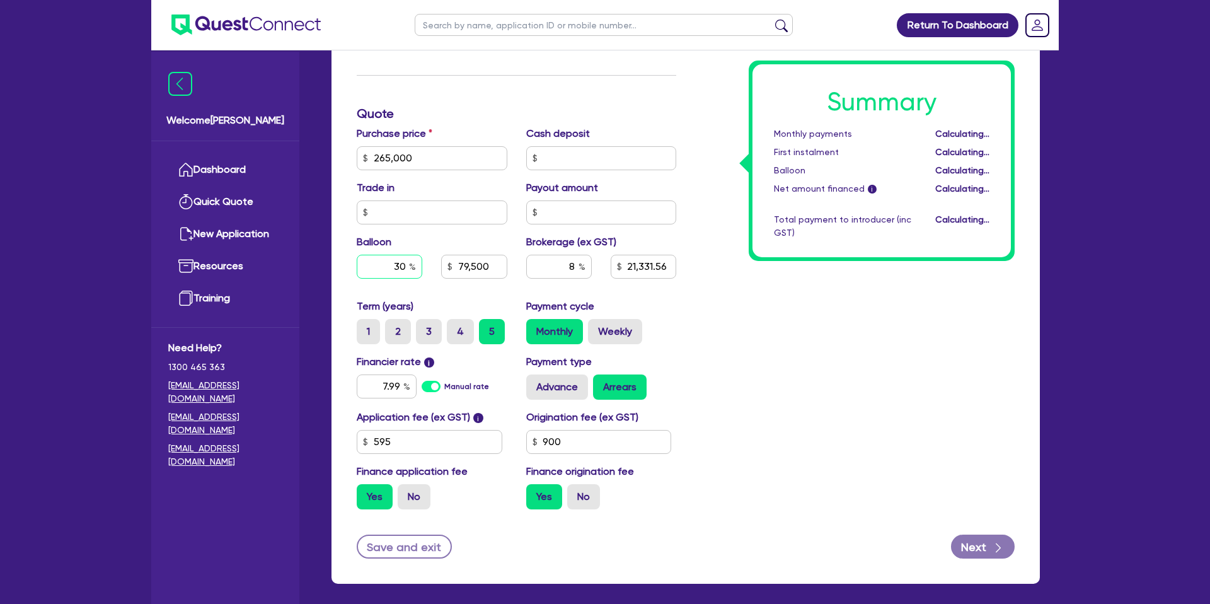
type input "79,500"
type input "21,331.56"
click at [405, 264] on input "30" at bounding box center [390, 267] width 66 height 24
type input "3"
type input "79,500"
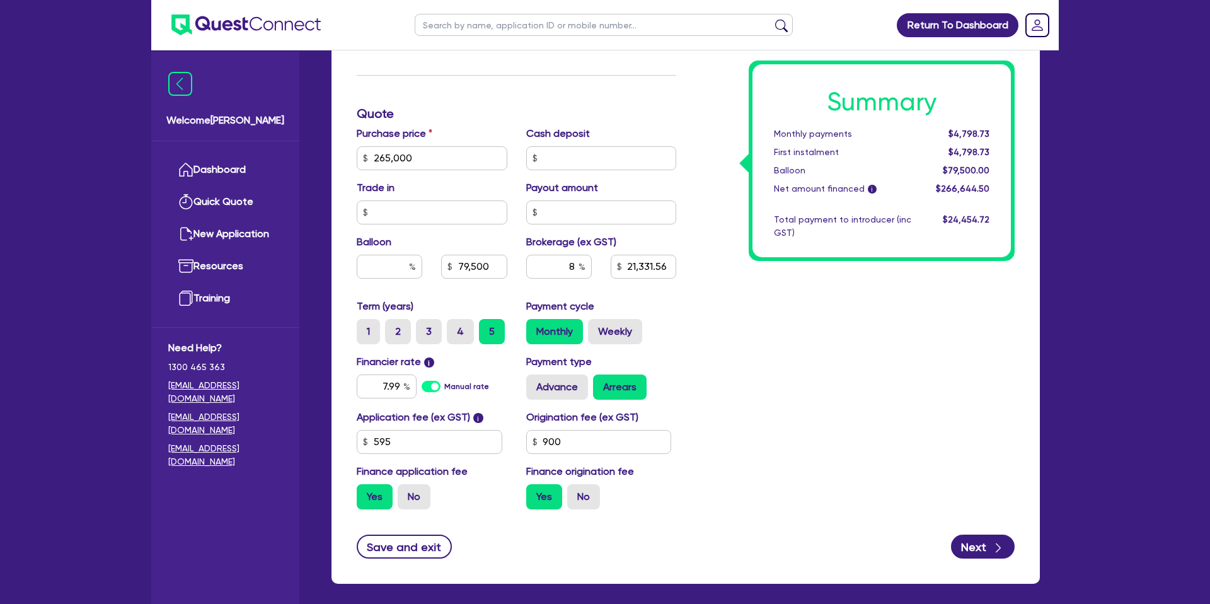
type input "21,331.56"
click at [1014, 333] on div "Summary Monthly payments $4,798.73 First instalment $4,798.73 Balloon $79,500.0…" at bounding box center [855, 151] width 338 height 737
type input "21,331.56"
click at [960, 156] on span "$5,880.99" at bounding box center [968, 152] width 41 height 10
drag, startPoint x: 951, startPoint y: 133, endPoint x: 991, endPoint y: 152, distance: 44.2
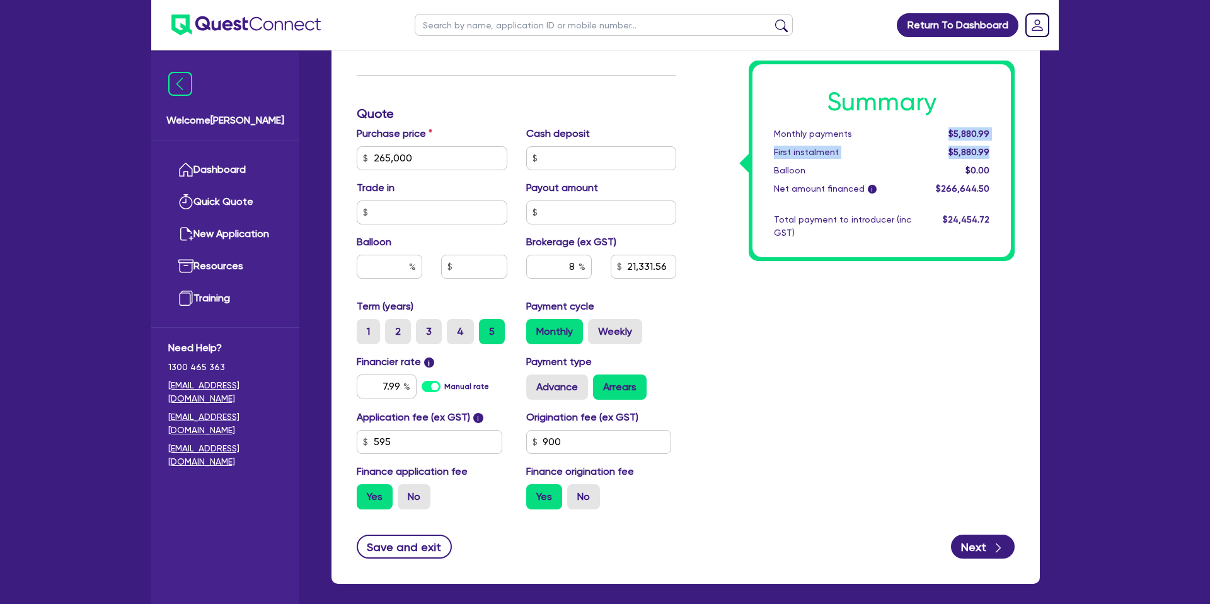
click at [991, 152] on div "Summary Monthly payments $5,880.99 First instalment $5,880.99 Balloon $0.00 Net…" at bounding box center [881, 160] width 258 height 193
click at [991, 152] on div "$5,880.99" at bounding box center [960, 152] width 78 height 13
drag, startPoint x: 944, startPoint y: 152, endPoint x: 988, endPoint y: 152, distance: 43.5
click at [988, 152] on div "$5,880.99" at bounding box center [960, 152] width 78 height 13
drag, startPoint x: 952, startPoint y: 132, endPoint x: 1023, endPoint y: 128, distance: 71.3
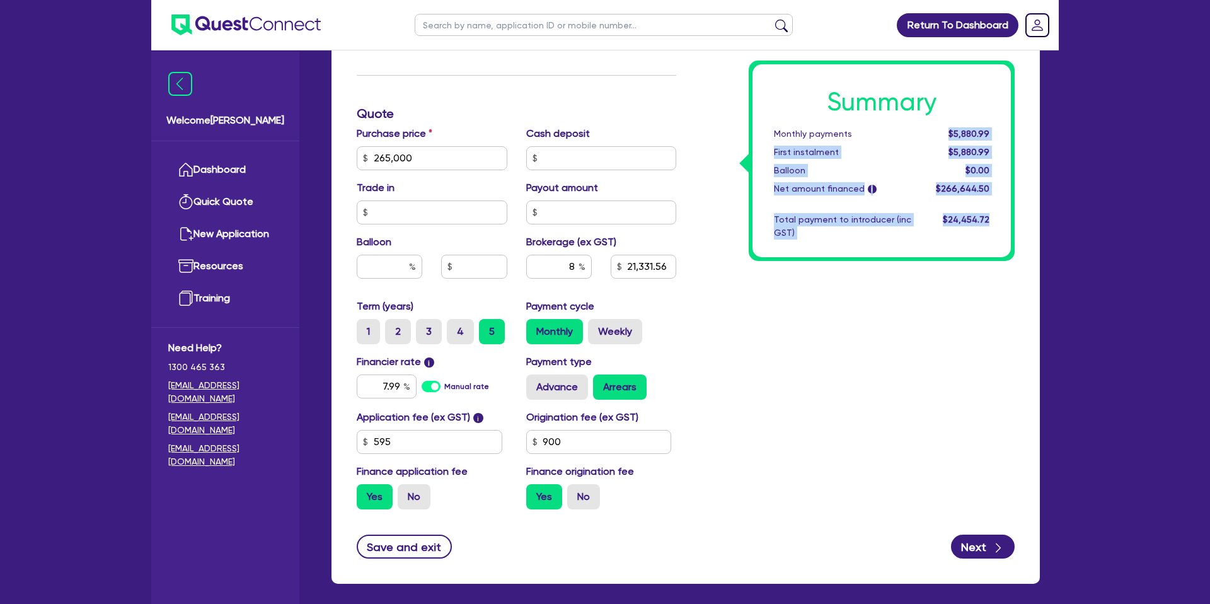
click at [1023, 128] on div "Summary Monthly payments $5,880.99 First instalment $5,880.99 Balloon $0.00 Net…" at bounding box center [855, 151] width 338 height 737
click at [1000, 131] on div "Summary Monthly payments $5,880.99 First instalment $5,880.99 Balloon $0.00 Net…" at bounding box center [881, 160] width 258 height 193
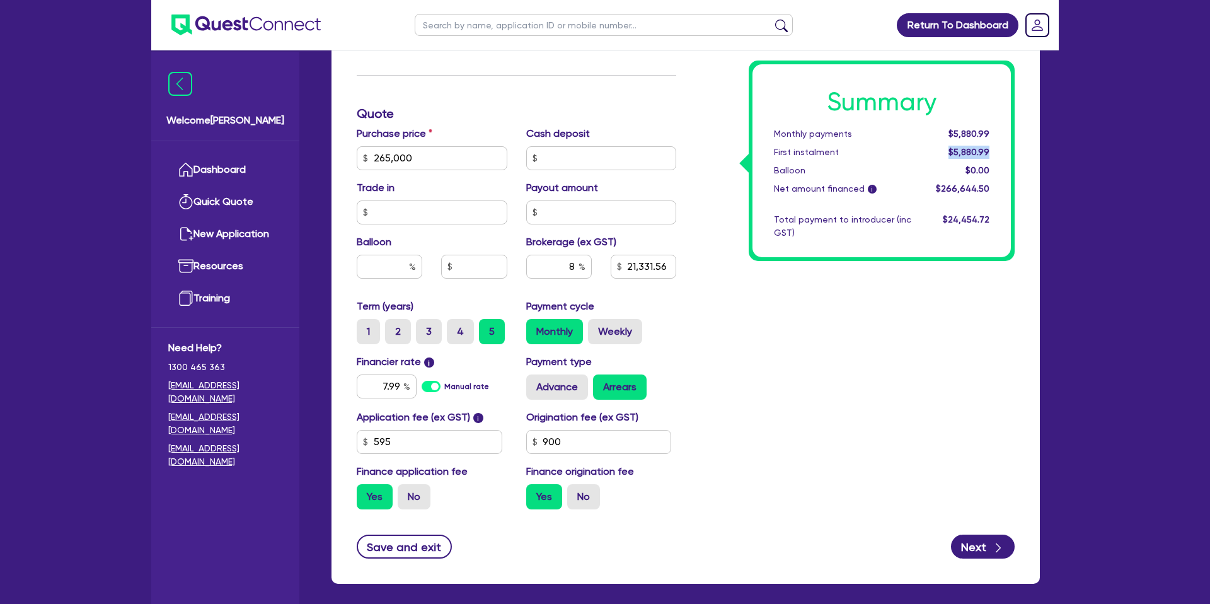
drag, startPoint x: 949, startPoint y: 152, endPoint x: 999, endPoint y: 153, distance: 49.8
click at [999, 153] on div "Summary Monthly payments $5,880.99 First instalment $5,880.99 Balloon $0.00 Net…" at bounding box center [881, 160] width 258 height 193
click at [398, 267] on input "text" at bounding box center [390, 267] width 66 height 24
type input "3"
type input "40"
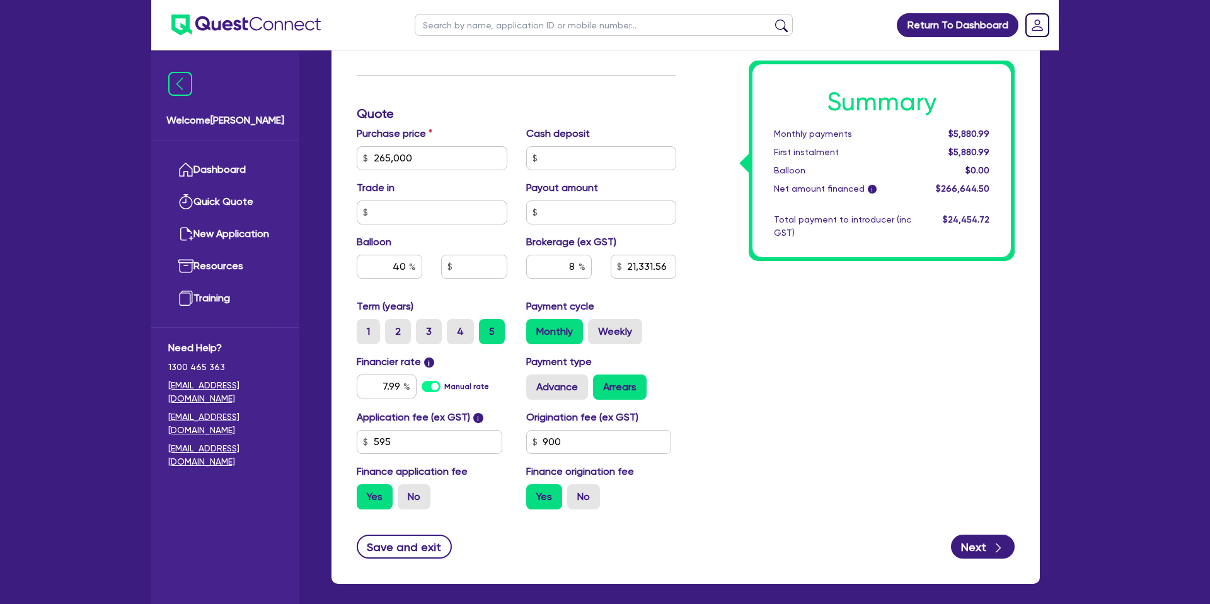
type input "21,331.56"
click at [840, 326] on div "Summary Monthly payments $5,880.99 First instalment $5,880.99 Balloon $0.00 Net…" at bounding box center [855, 151] width 338 height 737
type input "106,000"
type input "21,331.56"
click at [578, 266] on div "8" at bounding box center [559, 267] width 66 height 24
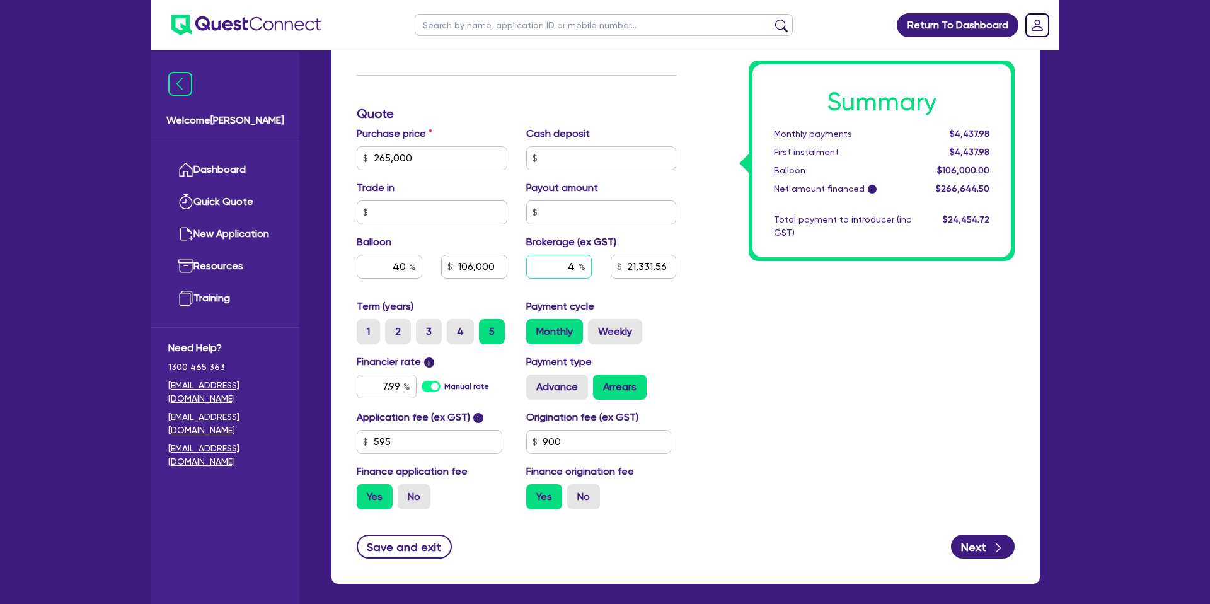
type input "4"
type input "106,000"
type input "21,331.56"
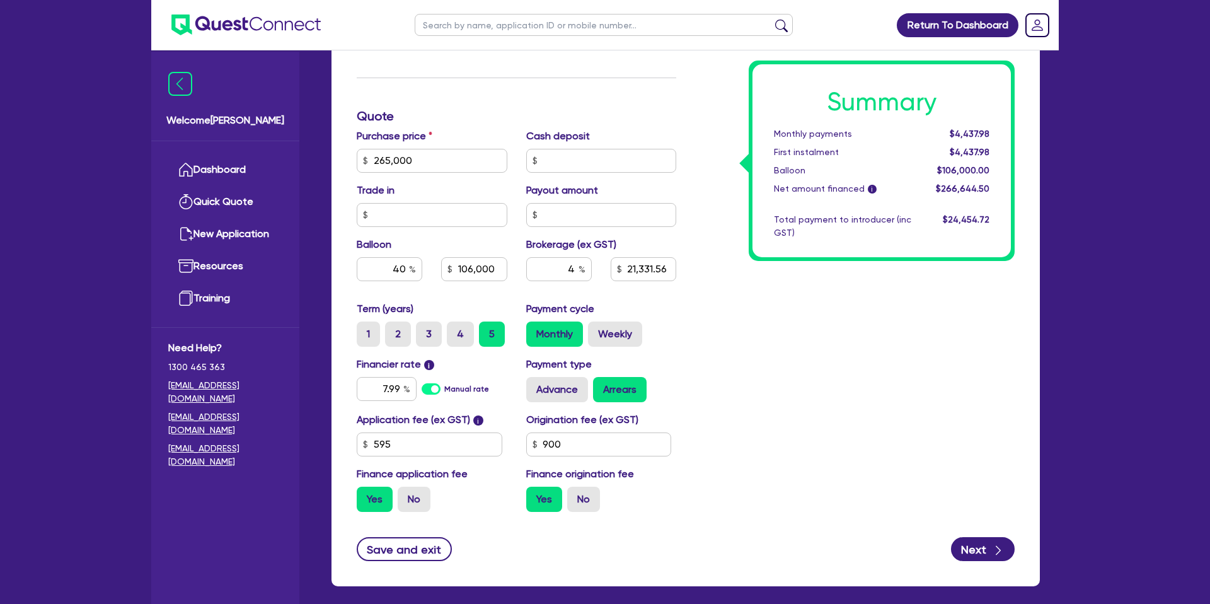
type input "106,000"
type input "10,665.78"
click at [680, 297] on div "Finance type Chattel Mortgage Business Loan Asset type category Select Cars and…" at bounding box center [516, 153] width 338 height 737
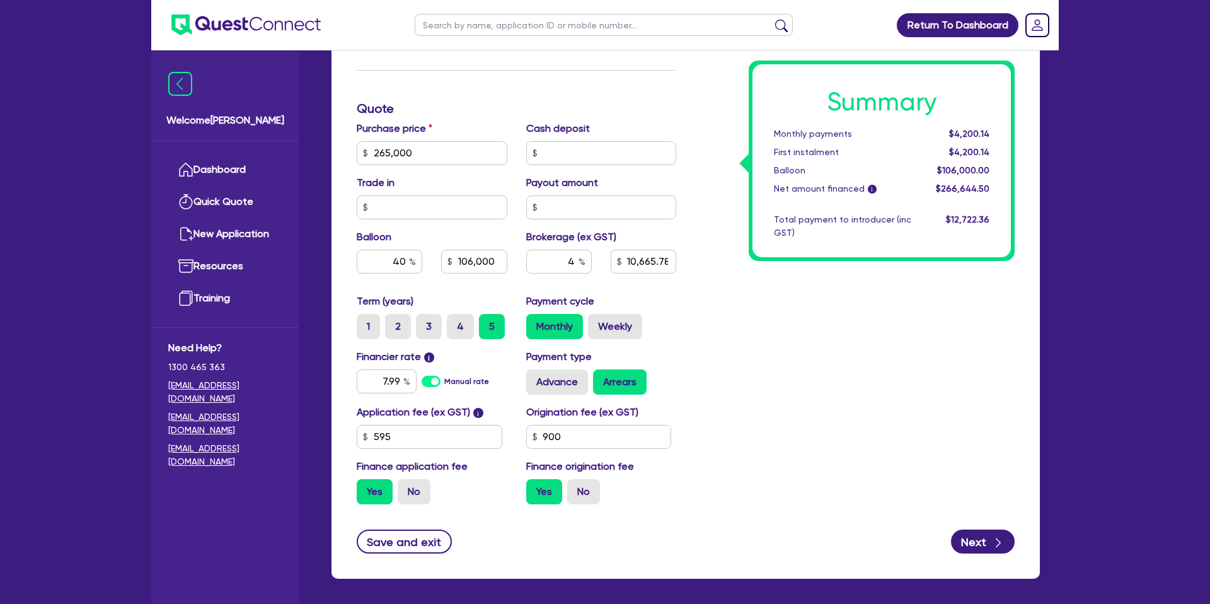
scroll to position [488, 0]
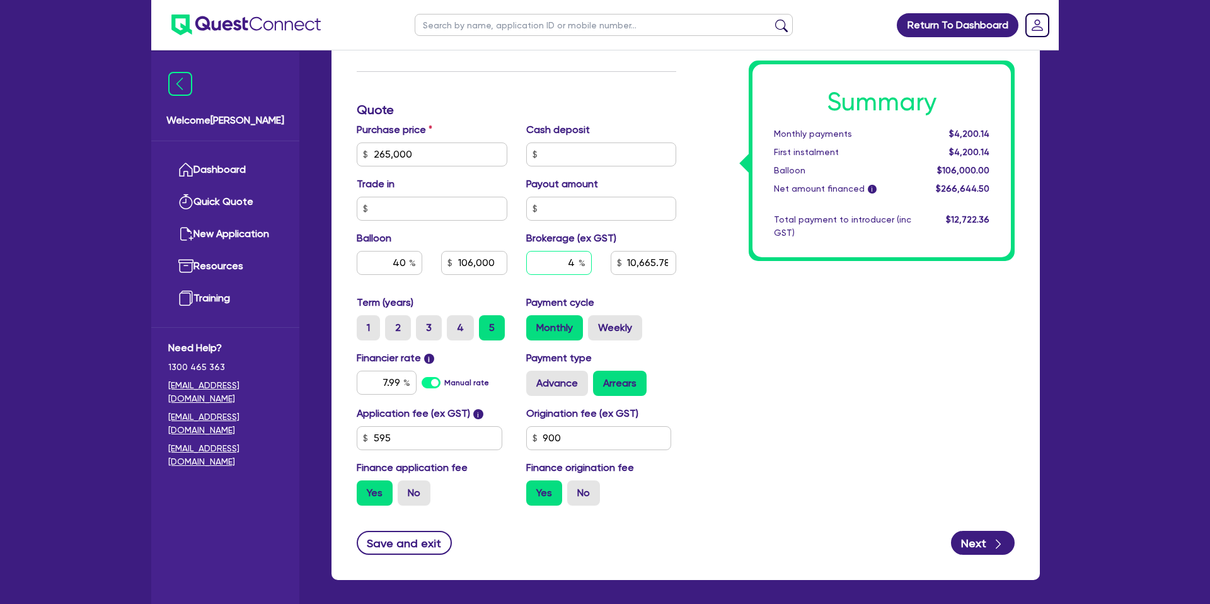
click at [576, 258] on input "4" at bounding box center [559, 263] width 66 height 24
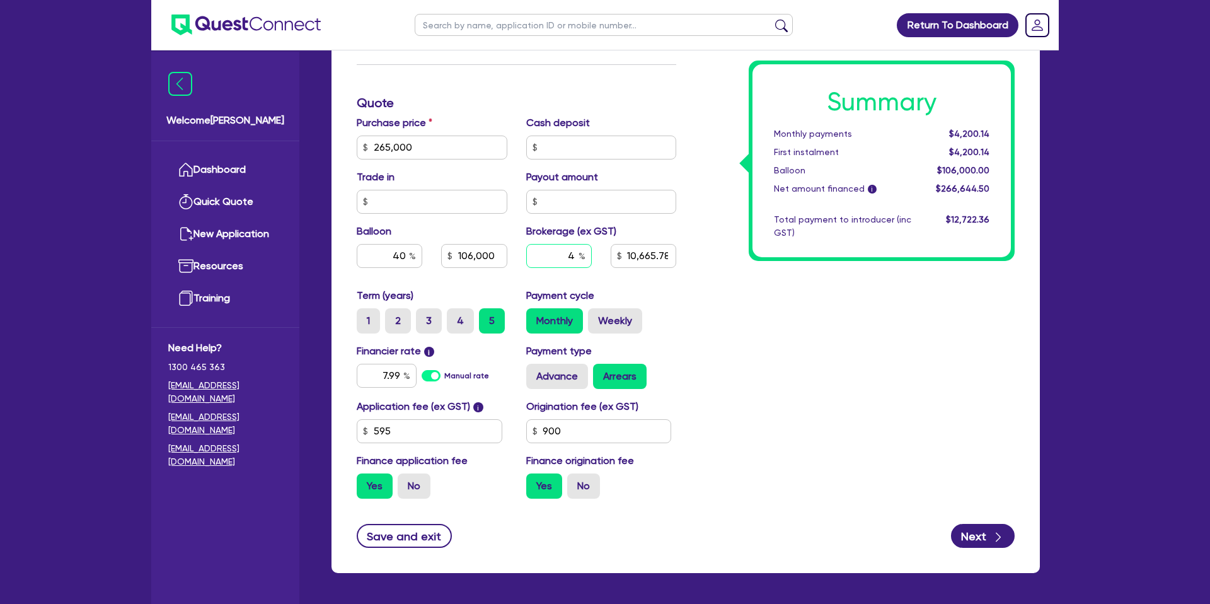
scroll to position [494, 0]
type input "0"
type input "106,000"
type input "10,665.78"
type input "106,000"
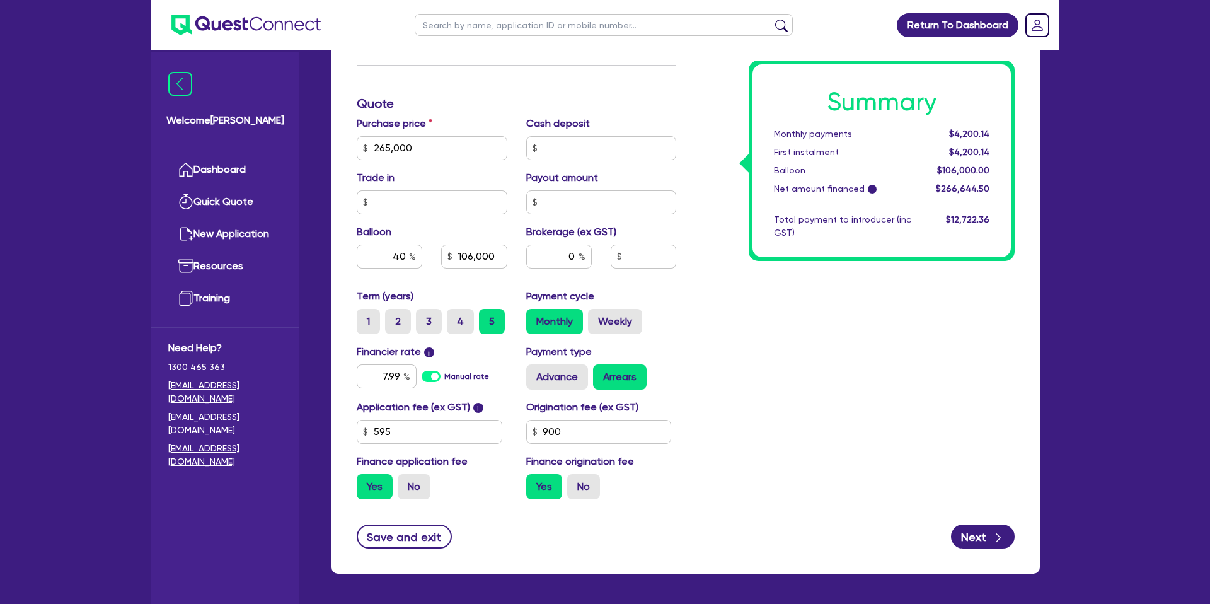
click at [1025, 292] on div "Finance type Chattel Mortgage Business Loan Asset type category Select Cars and…" at bounding box center [685, 169] width 708 height 807
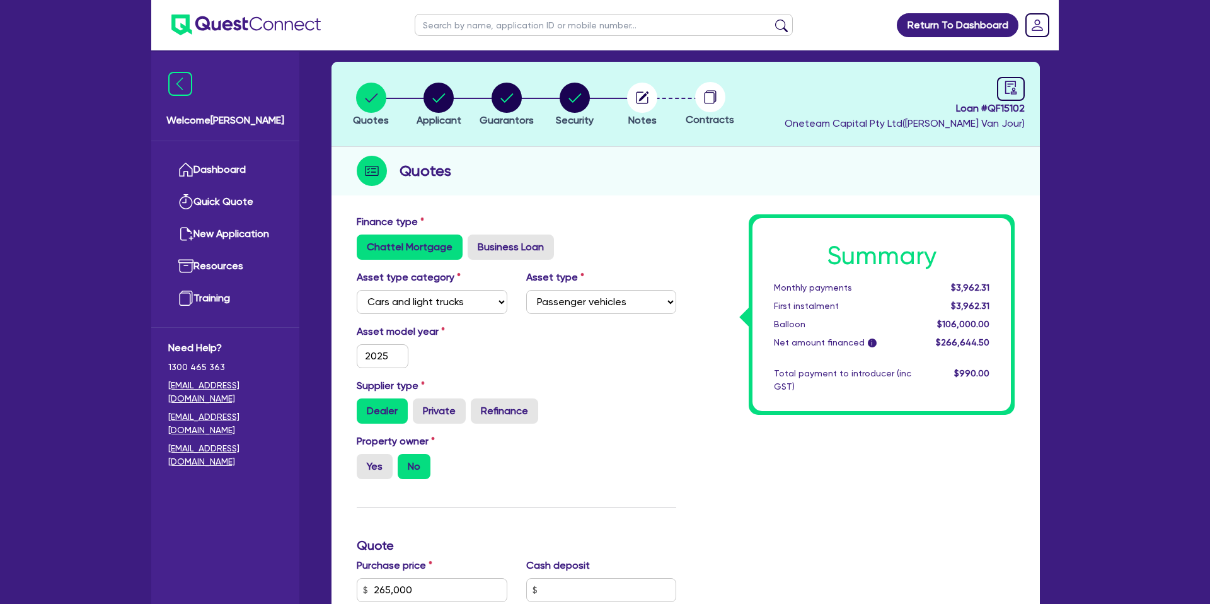
scroll to position [60, 0]
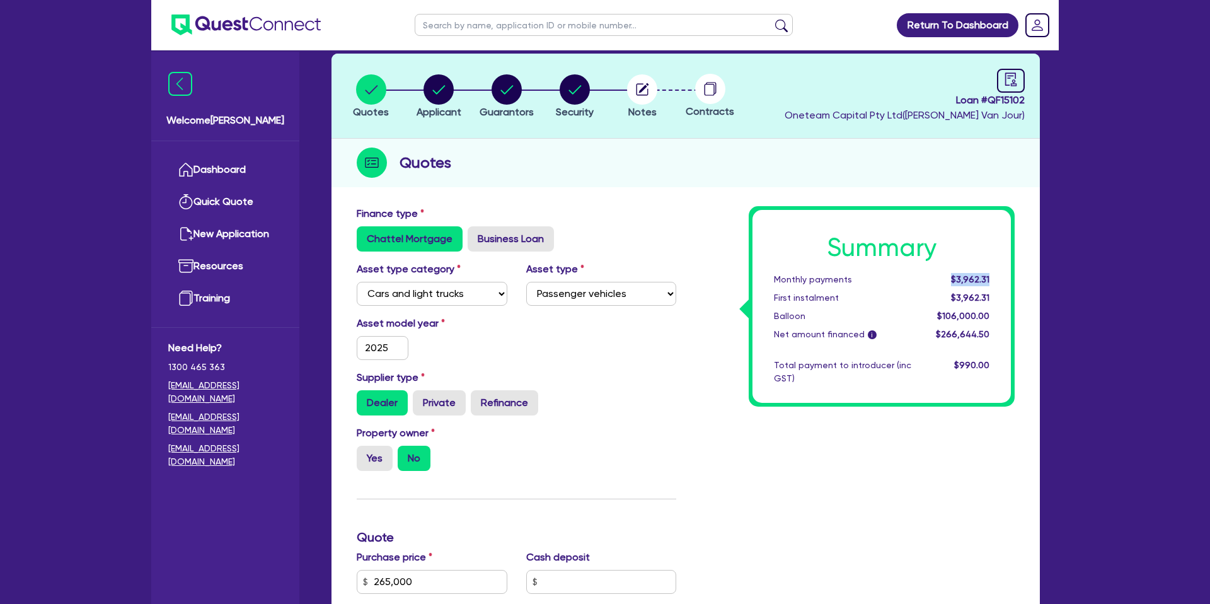
drag, startPoint x: 955, startPoint y: 276, endPoint x: 1019, endPoint y: 276, distance: 64.9
click at [1019, 276] on div "Summary Monthly payments $3,962.31 First instalment $3,962.31 Balloon $106,000.…" at bounding box center [855, 574] width 338 height 737
click at [1016, 277] on div "Summary Monthly payments $3,962.31 First instalment $3,962.31 Balloon $106,000.…" at bounding box center [855, 574] width 338 height 737
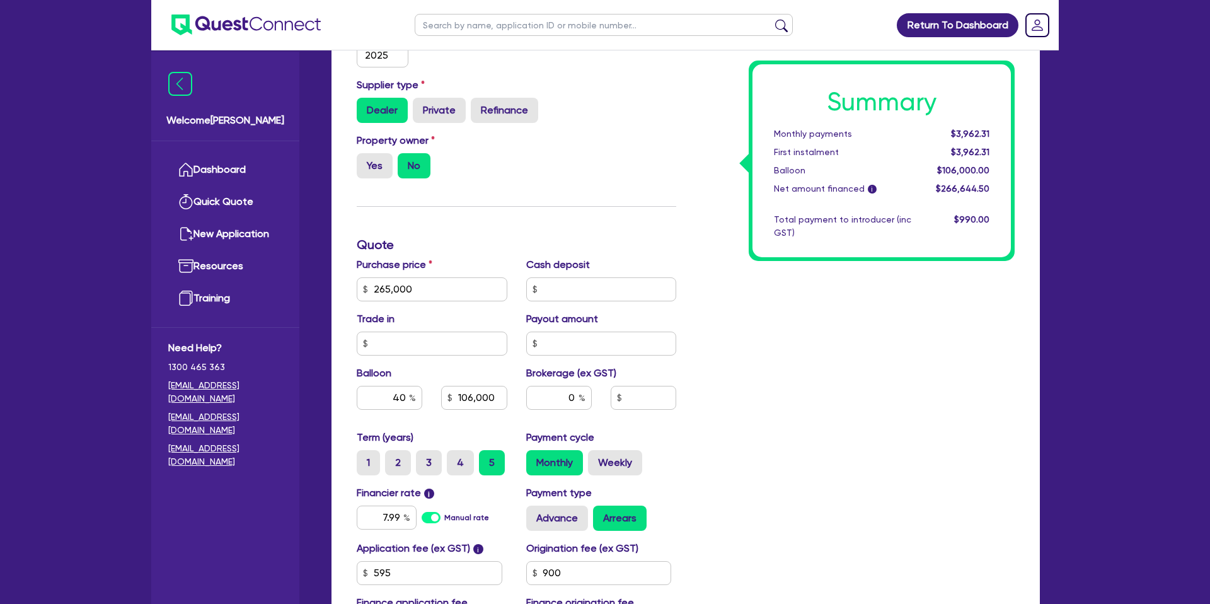
scroll to position [0, 0]
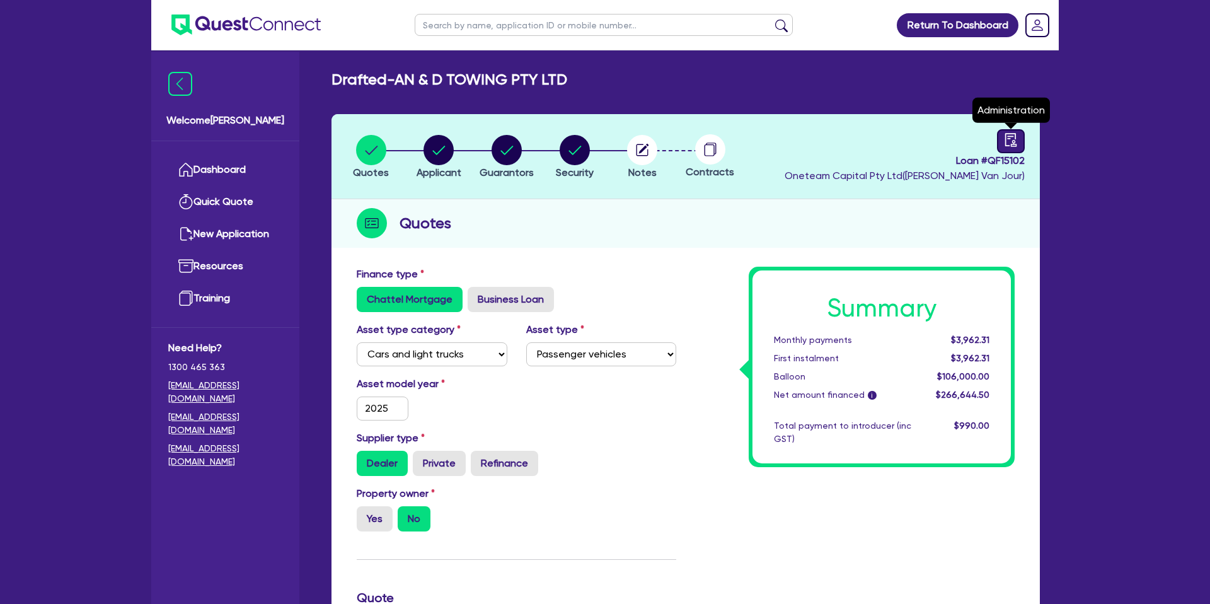
click at [1011, 135] on icon "audit" at bounding box center [1011, 140] width 14 height 14
select select "DRAFTED_NEW"
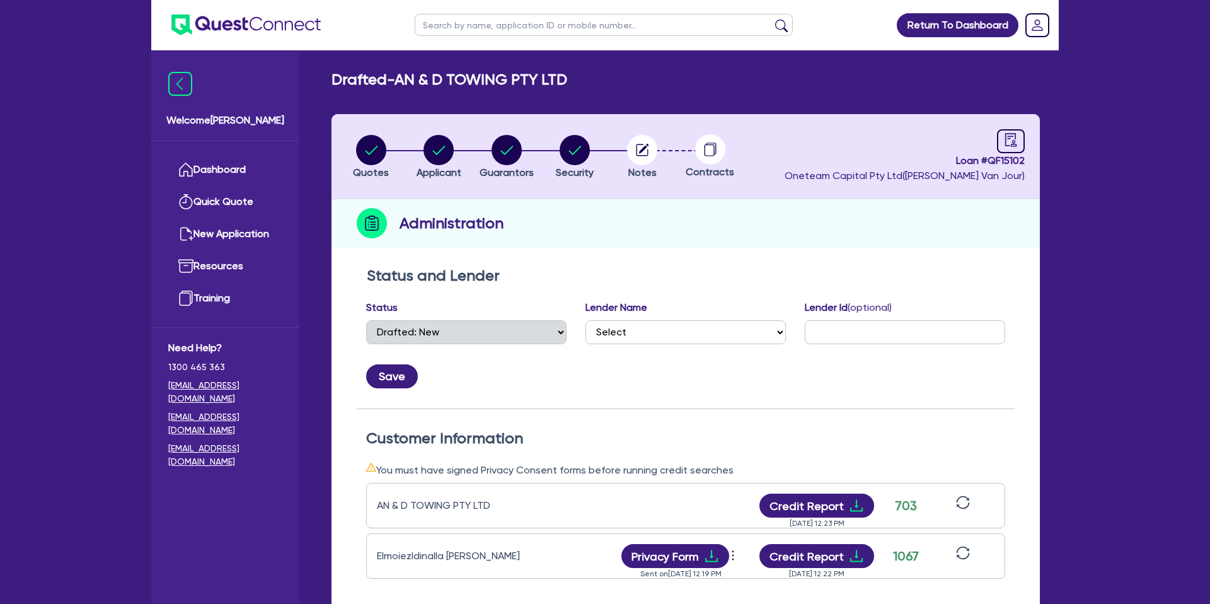
drag, startPoint x: 551, startPoint y: 146, endPoint x: 559, endPoint y: 145, distance: 7.6
click at [551, 146] on li "Security" at bounding box center [575, 156] width 68 height 44
click at [573, 145] on circle "button" at bounding box center [575, 150] width 30 height 30
select select "CARS_AND_LIGHT_TRUCKS"
select select "PASSENGER_VEHICLES"
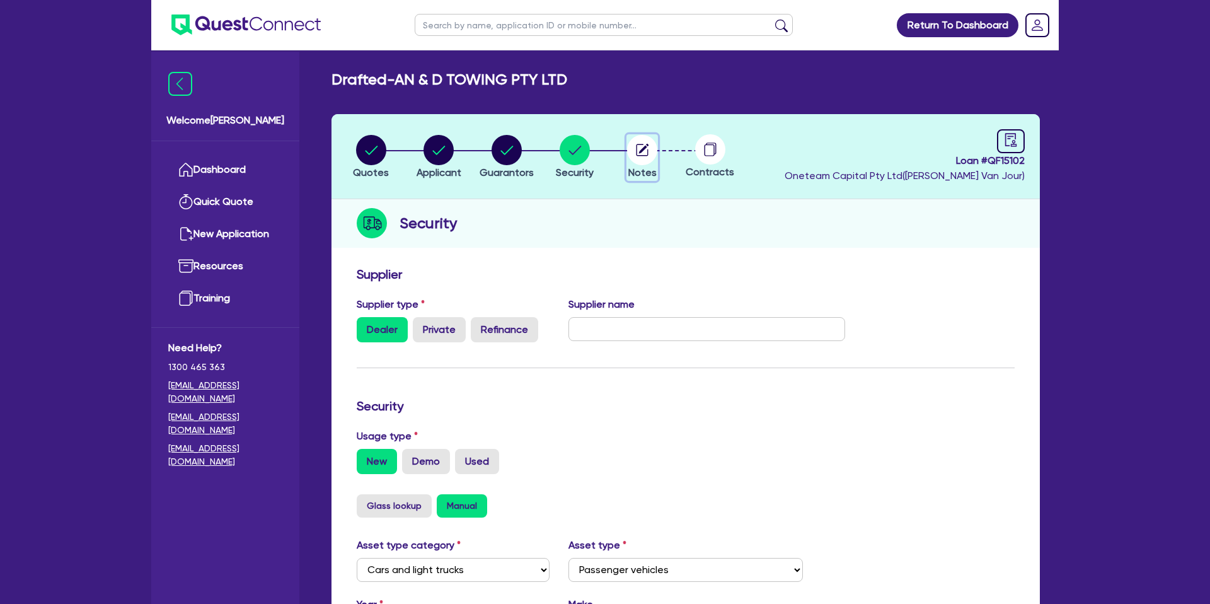
click at [640, 146] on circle "button" at bounding box center [642, 150] width 30 height 30
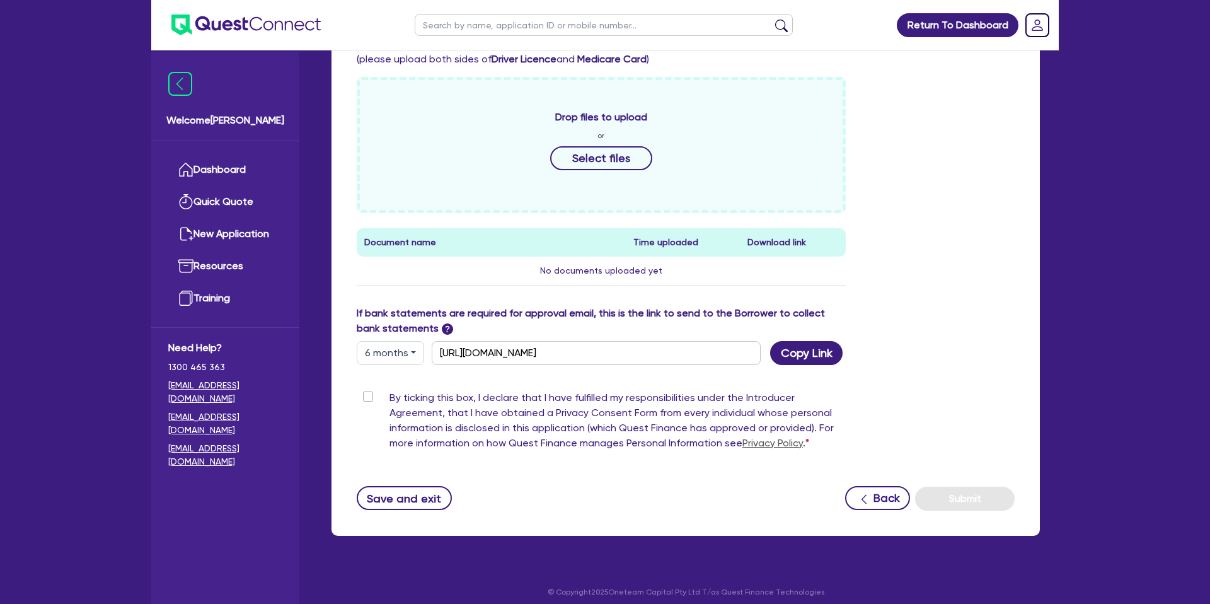
scroll to position [532, 0]
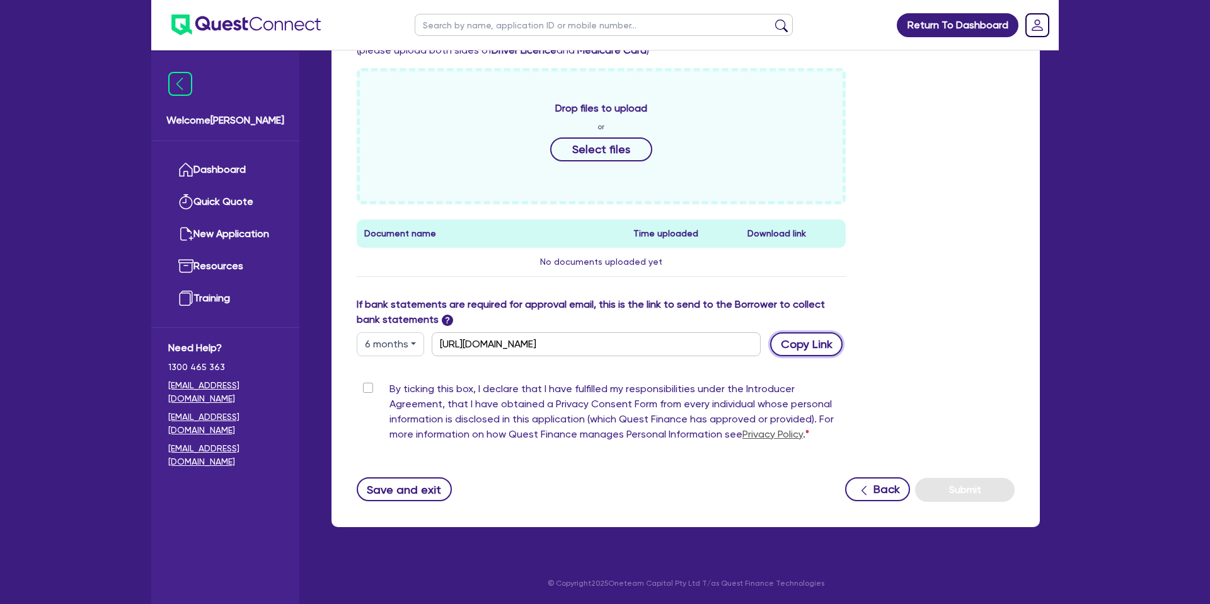
click at [800, 339] on button "Copy Link" at bounding box center [806, 344] width 72 height 24
